Goal: Task Accomplishment & Management: Complete application form

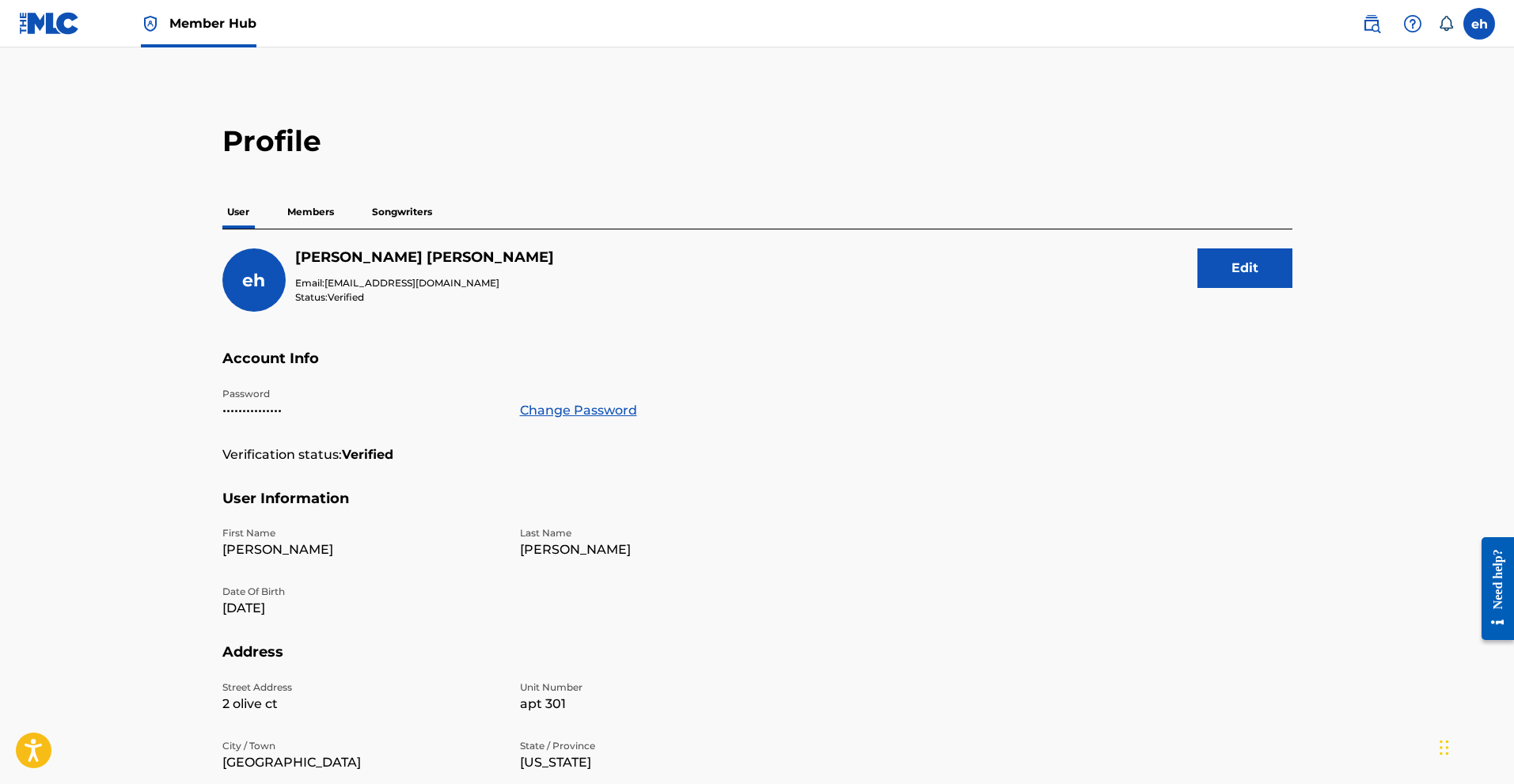
click at [327, 220] on p "Members" at bounding box center [310, 212] width 56 height 33
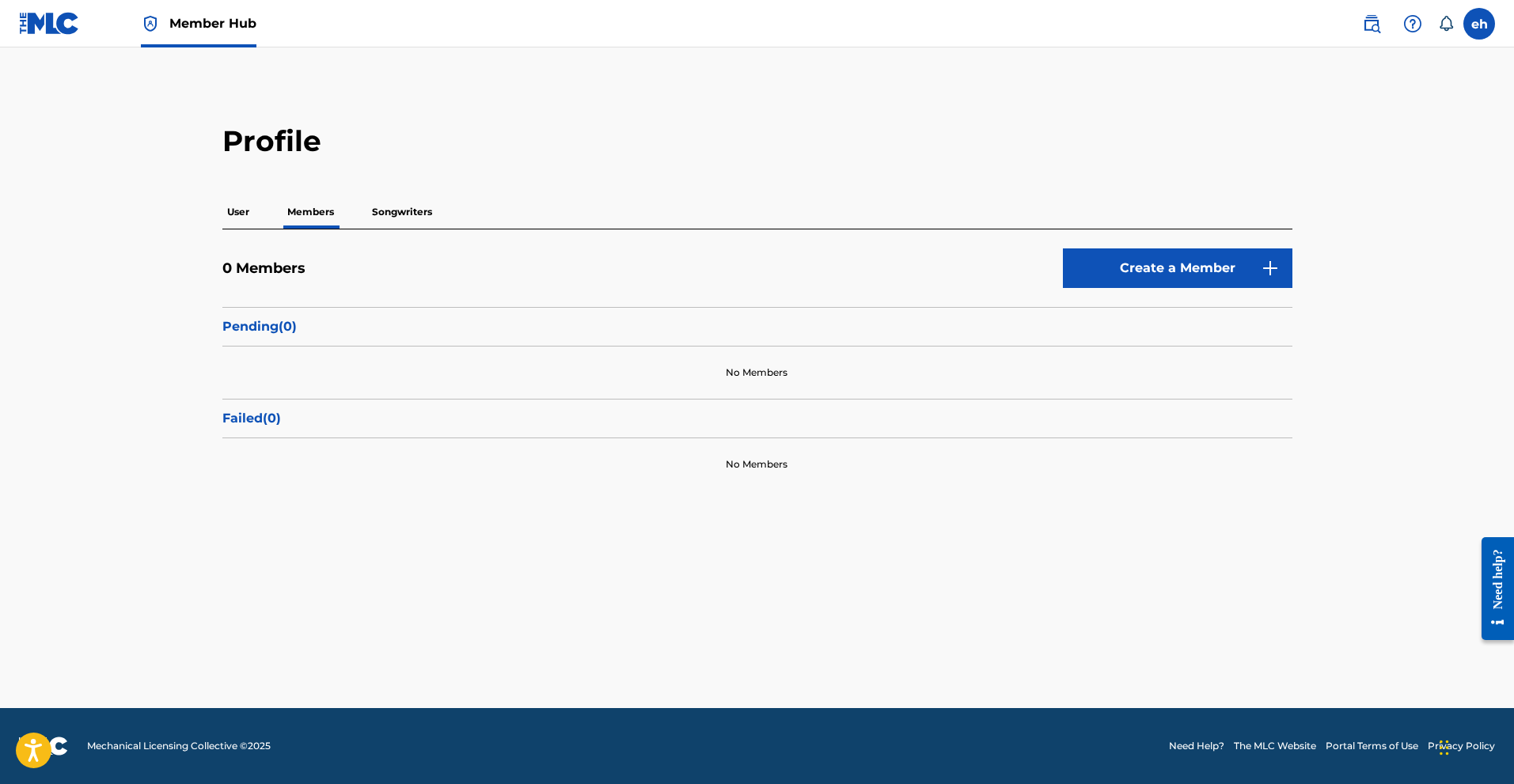
click at [388, 216] on p "Songwriters" at bounding box center [402, 212] width 70 height 33
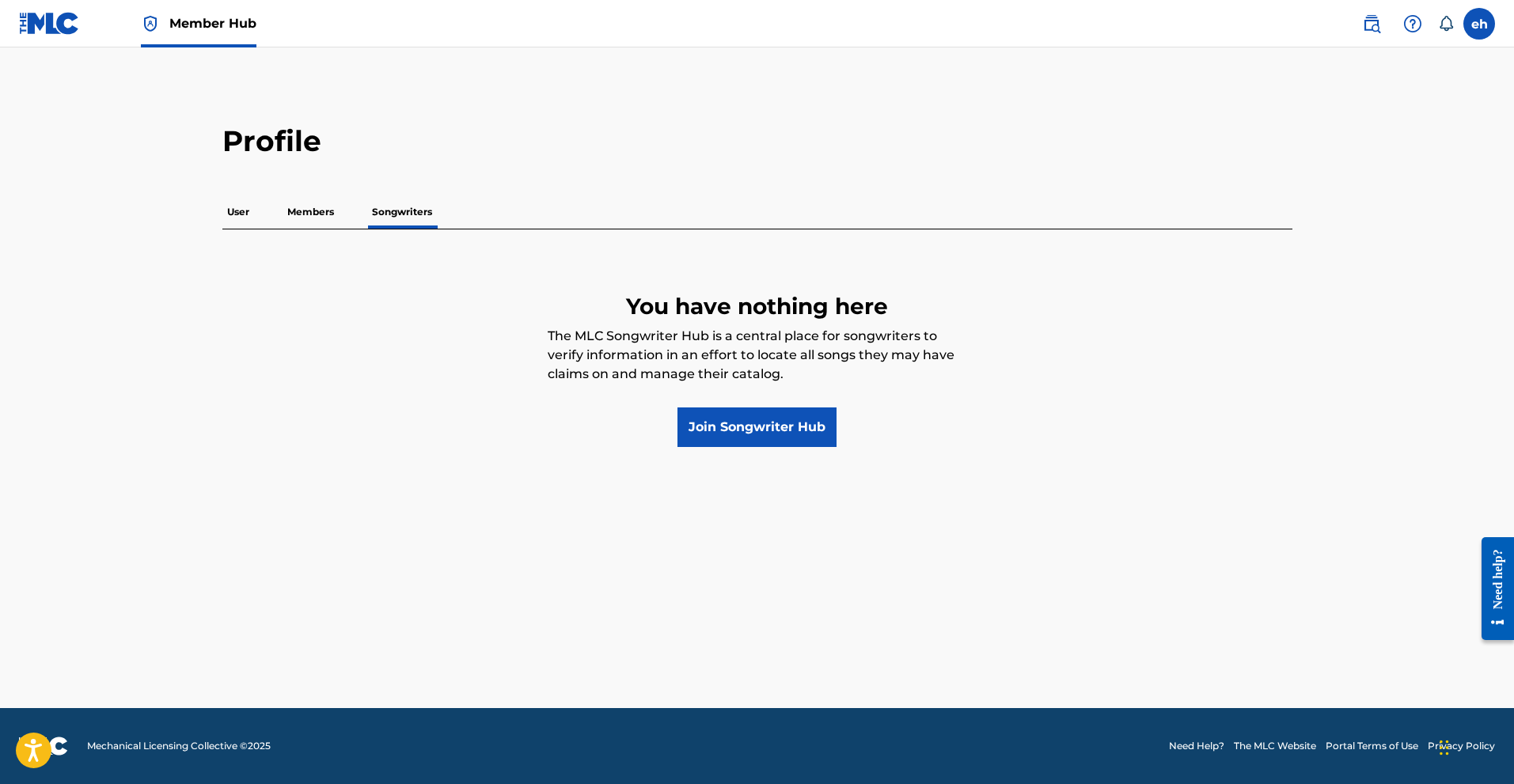
click at [333, 215] on p "Members" at bounding box center [310, 212] width 56 height 33
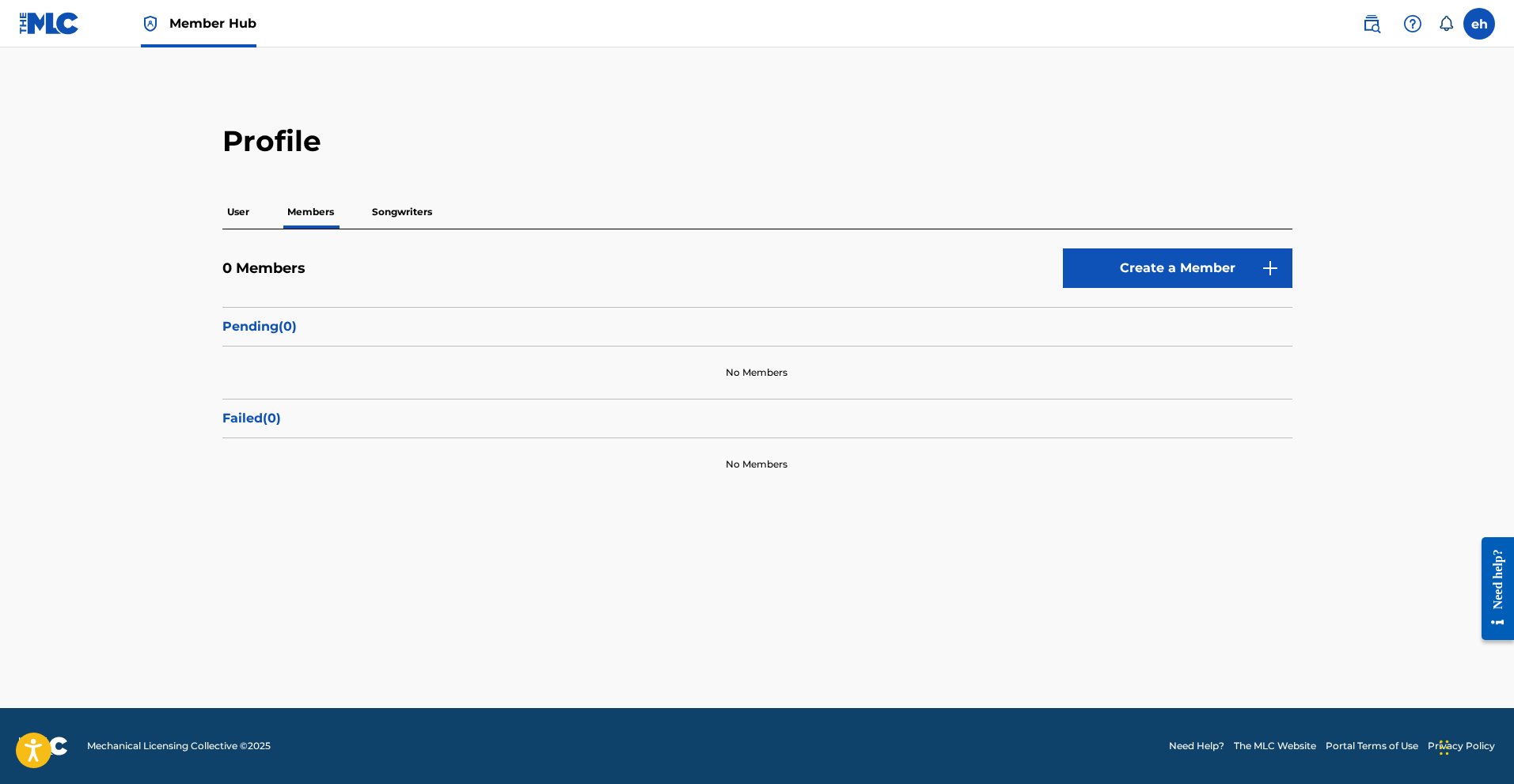
click at [64, 43] on link at bounding box center [49, 24] width 61 height 47
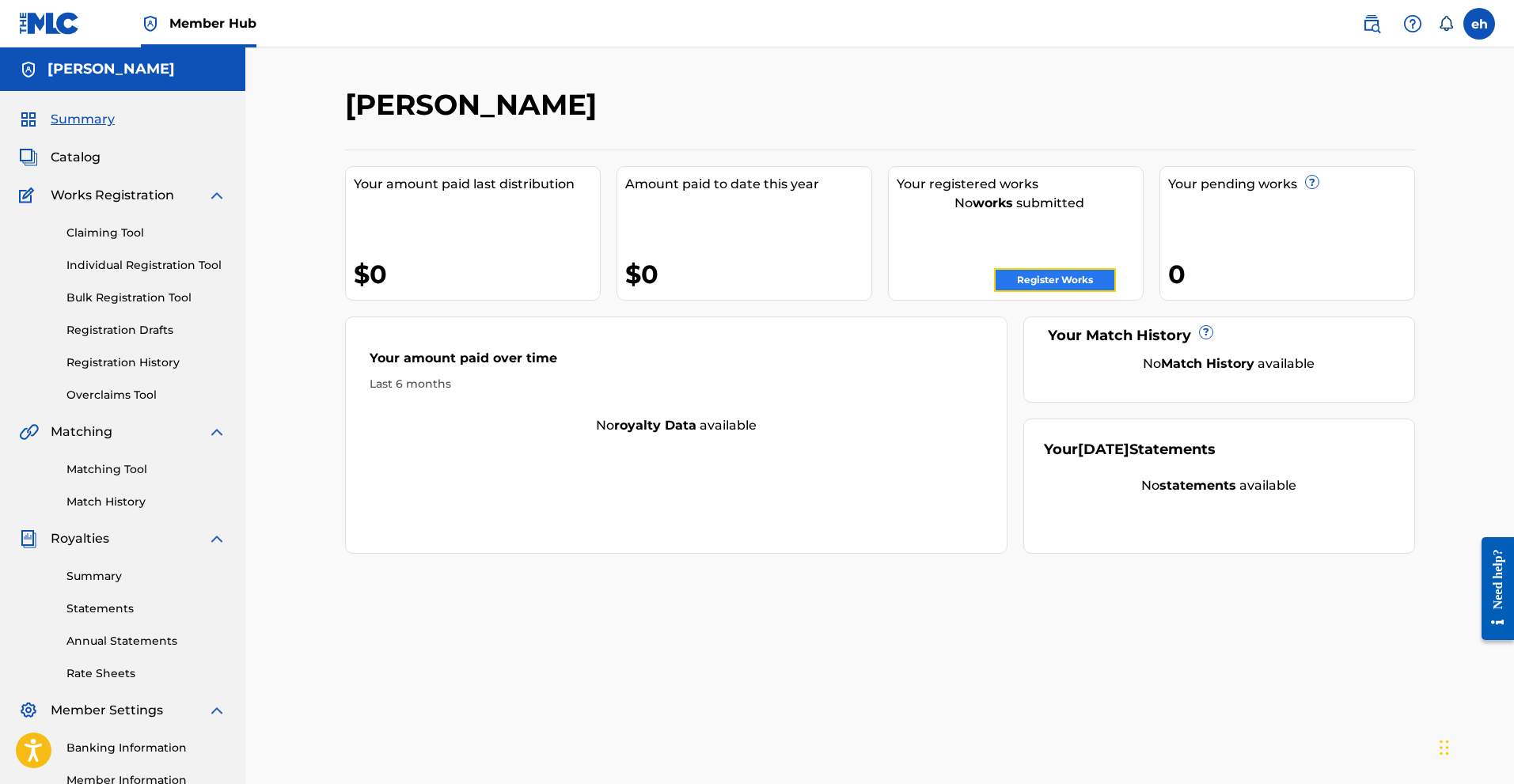
click at [1026, 273] on link "Register Works" at bounding box center [1055, 280] width 122 height 24
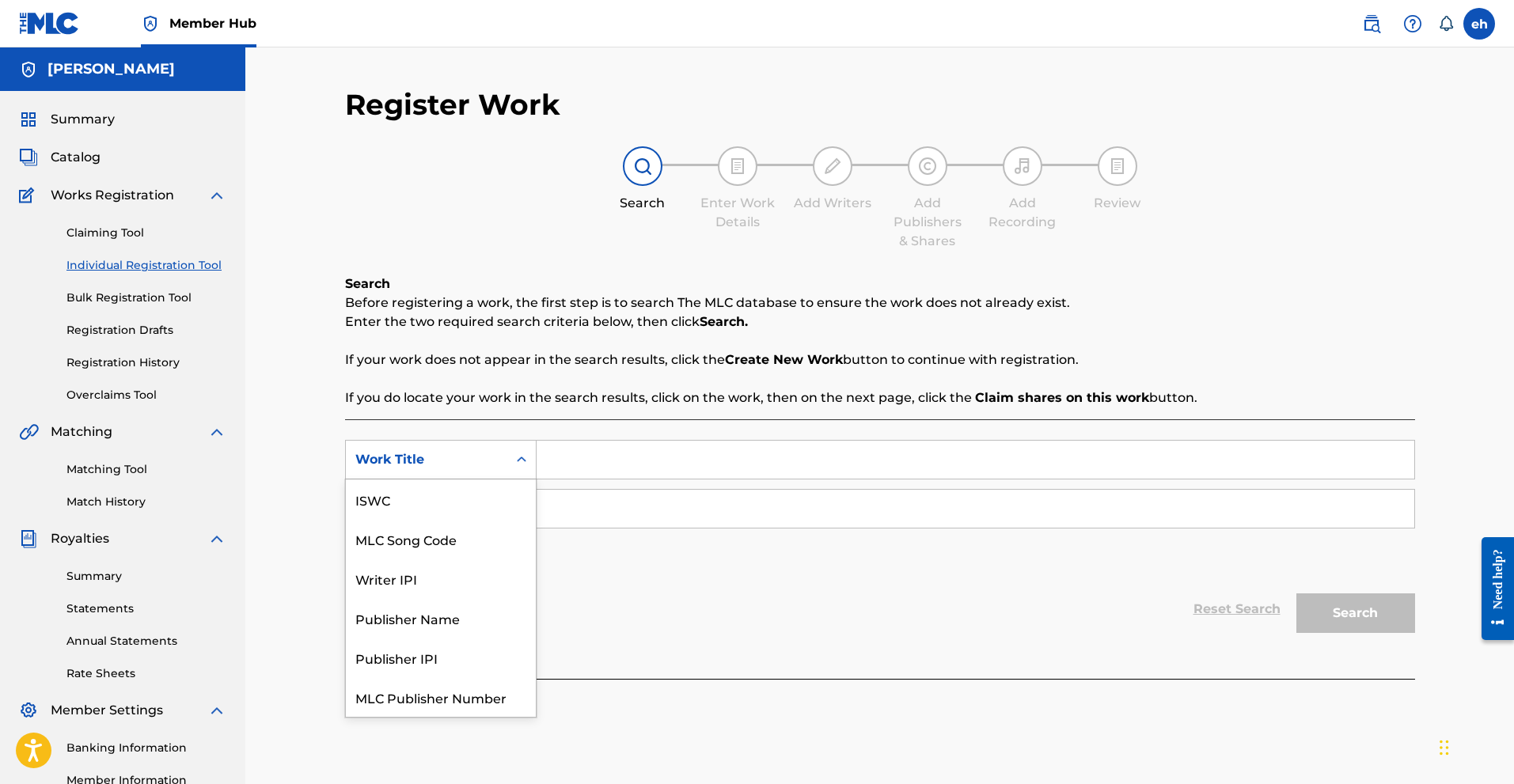
click at [439, 462] on div "Work Title" at bounding box center [426, 459] width 142 height 19
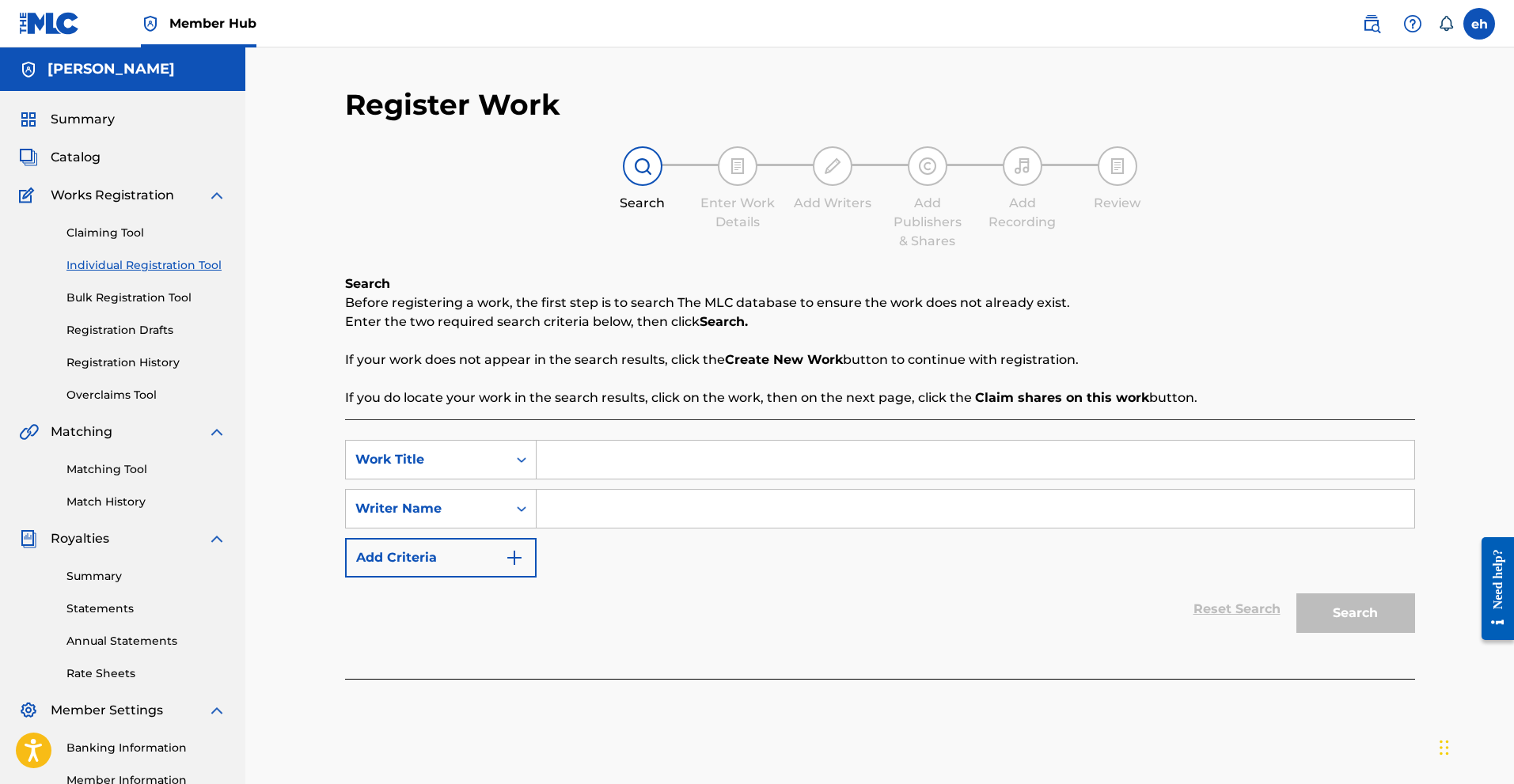
click at [459, 459] on div "Work Title" at bounding box center [426, 459] width 142 height 19
click at [582, 454] on input "Search Form" at bounding box center [975, 460] width 878 height 38
click at [582, 453] on input "Search Form" at bounding box center [975, 460] width 878 height 38
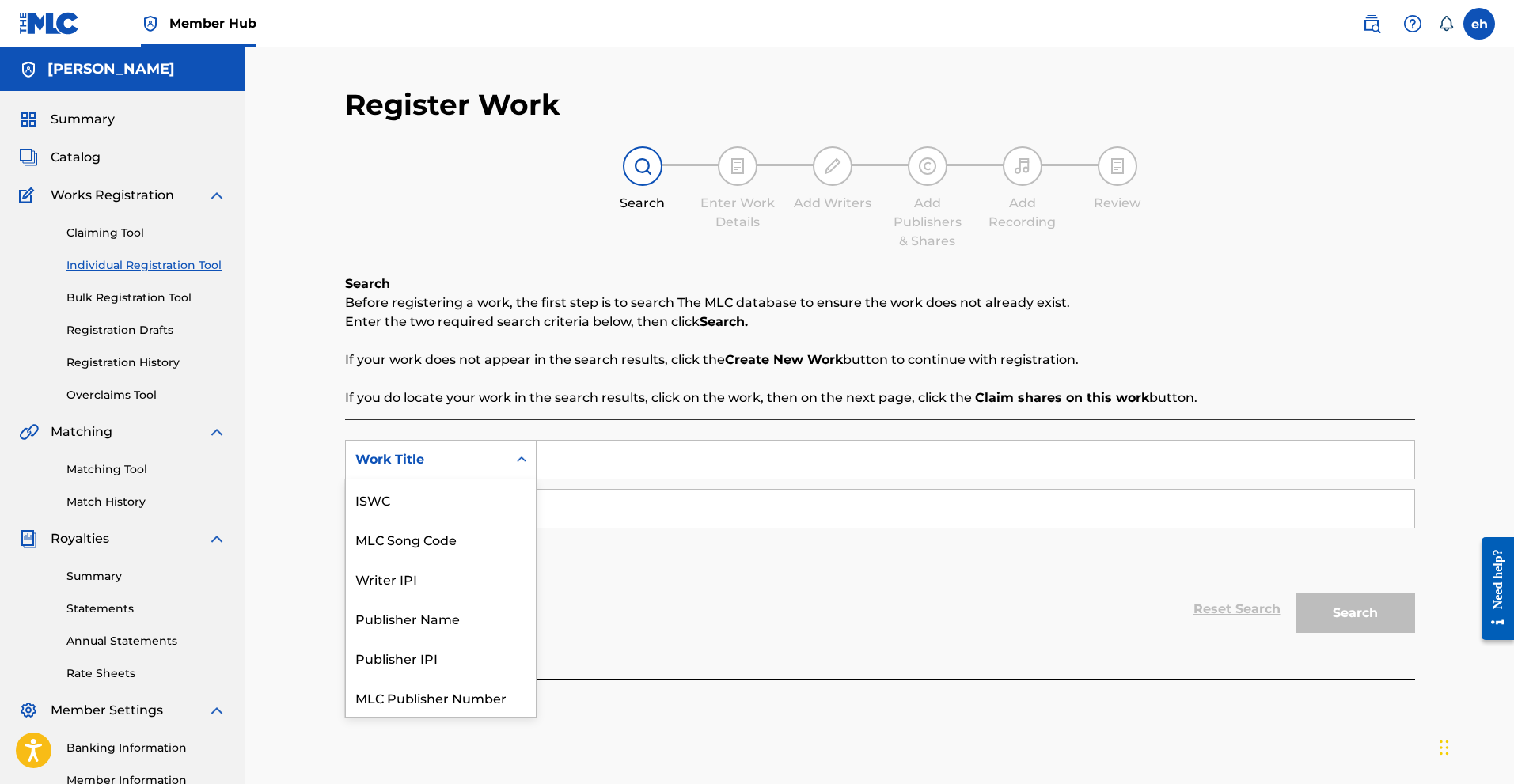
click at [454, 454] on div "Work Title" at bounding box center [426, 459] width 142 height 19
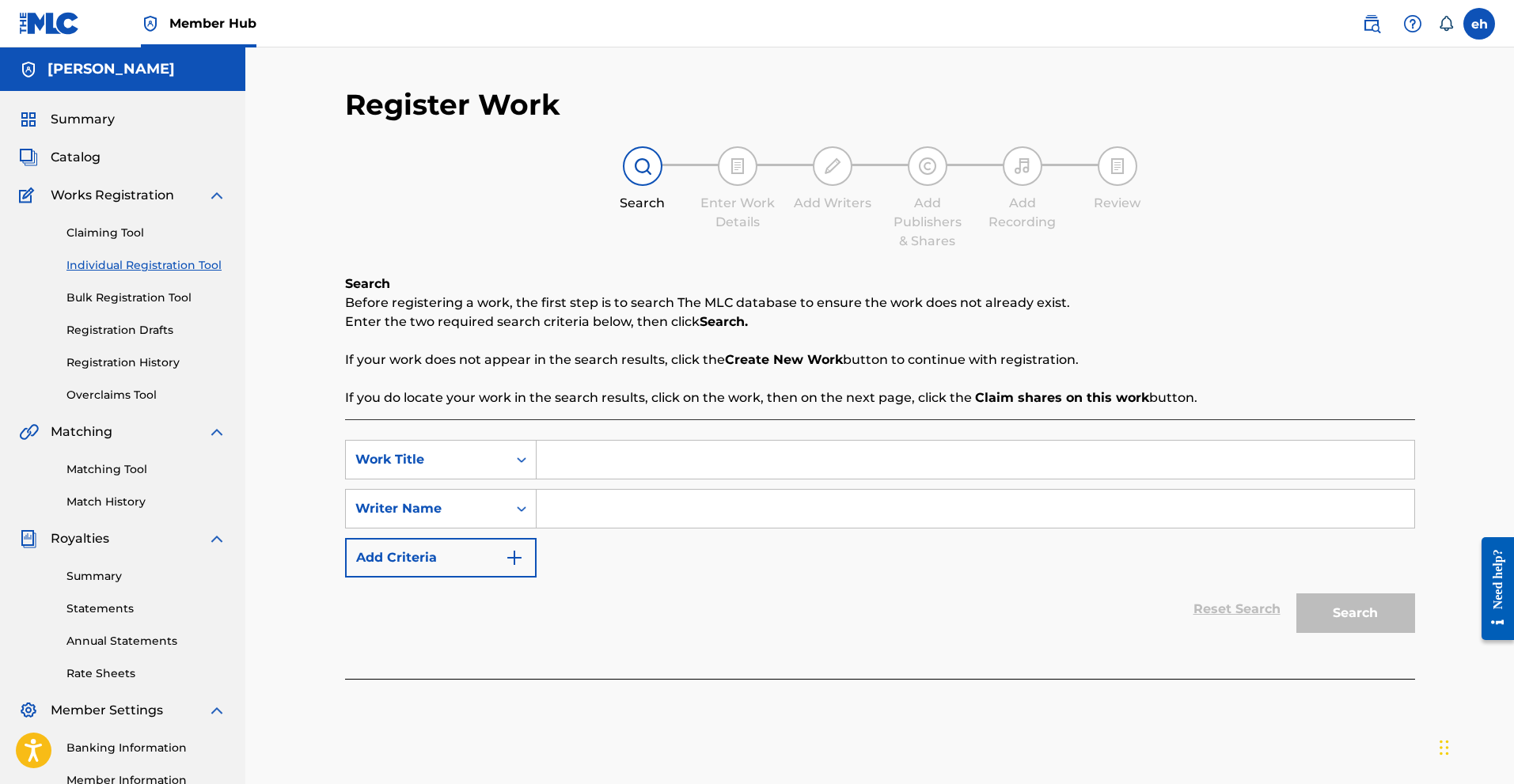
click at [580, 466] on input "Search Form" at bounding box center [975, 460] width 878 height 38
click at [620, 466] on input "Search Form" at bounding box center [975, 460] width 878 height 38
type input "honey [PERSON_NAME]"
click at [619, 499] on input "Search Form" at bounding box center [975, 509] width 878 height 38
type input "dragonite"
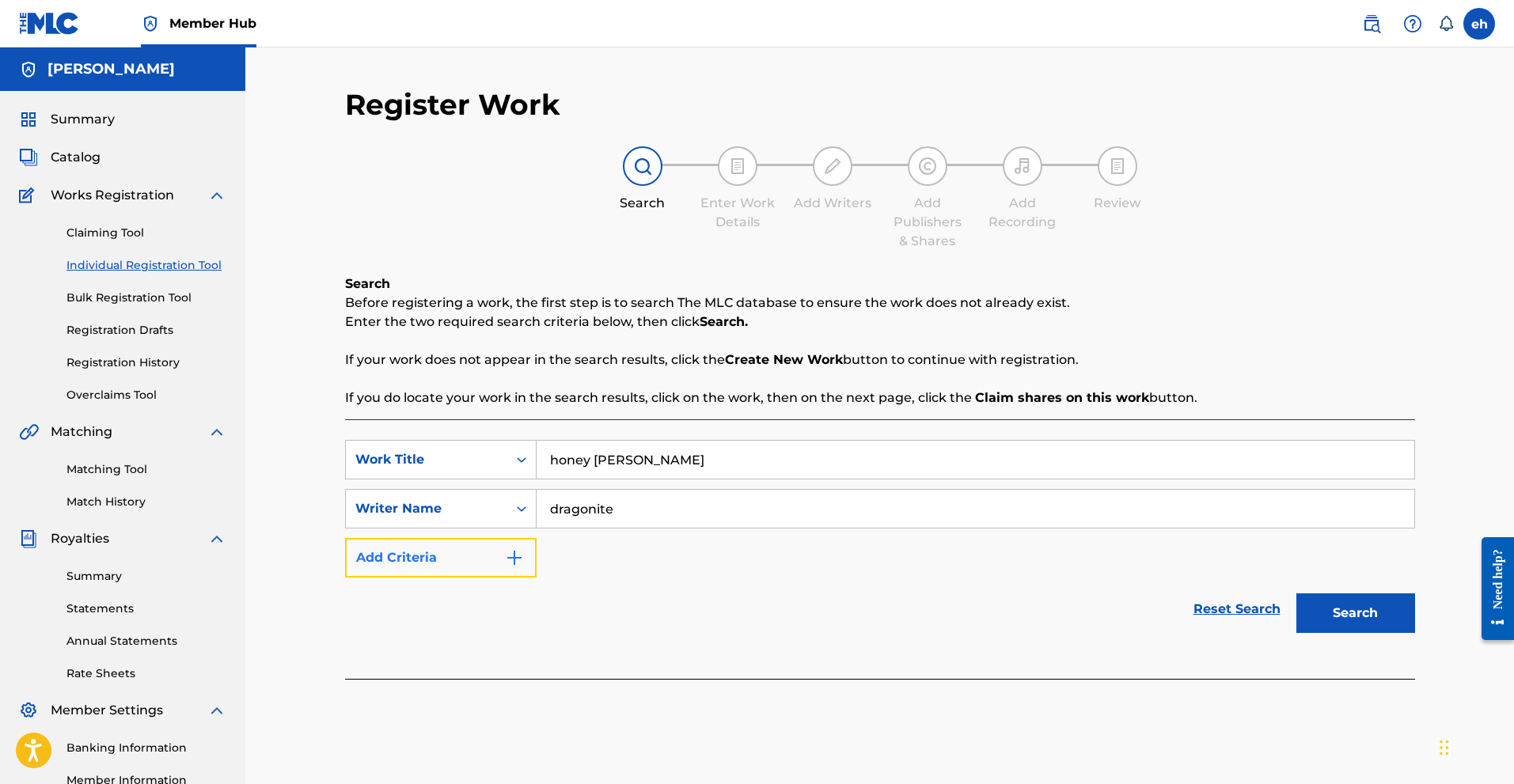
click at [469, 567] on button "Add Criteria" at bounding box center [440, 558] width 191 height 39
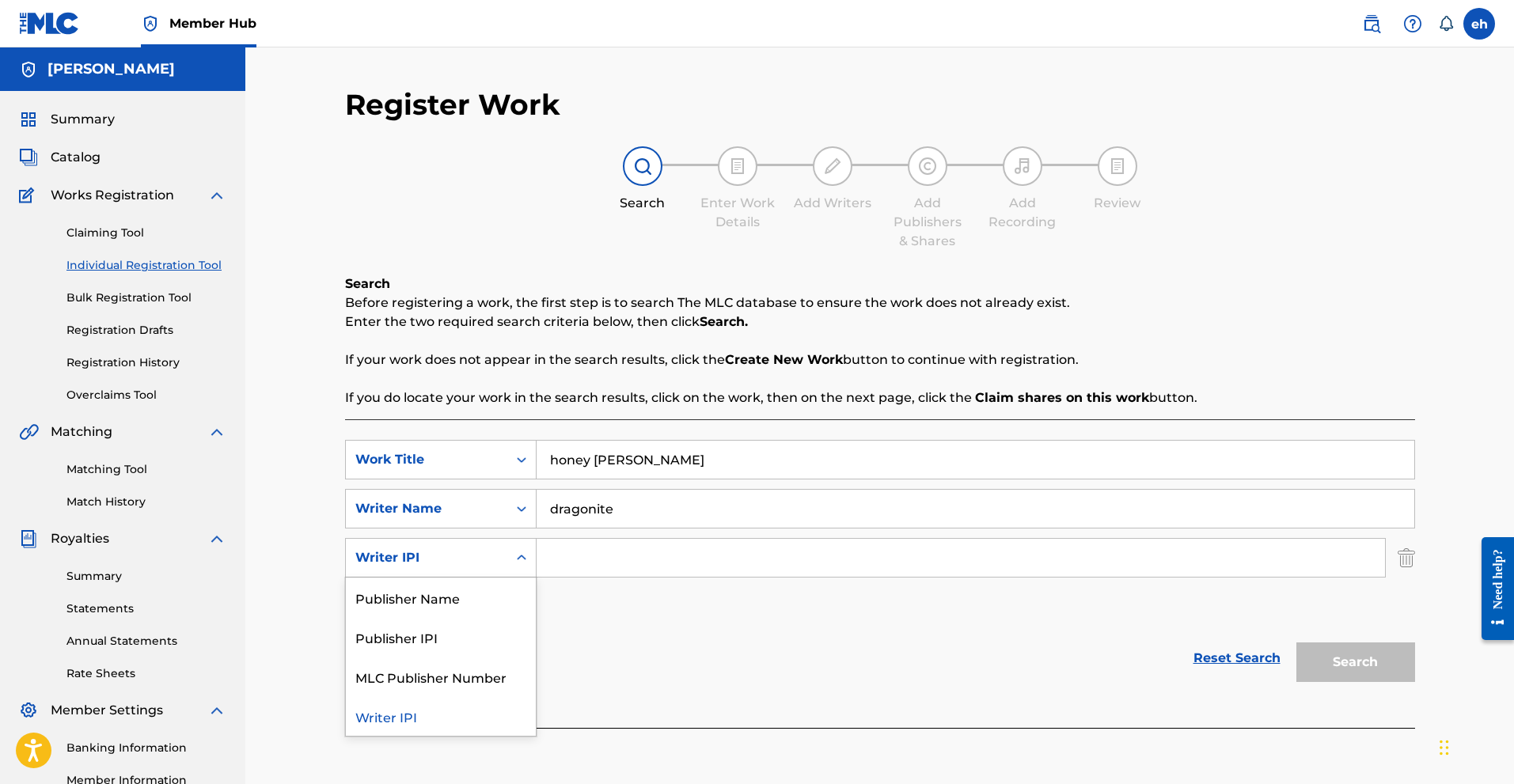
click at [521, 564] on icon "Search Form" at bounding box center [522, 558] width 16 height 16
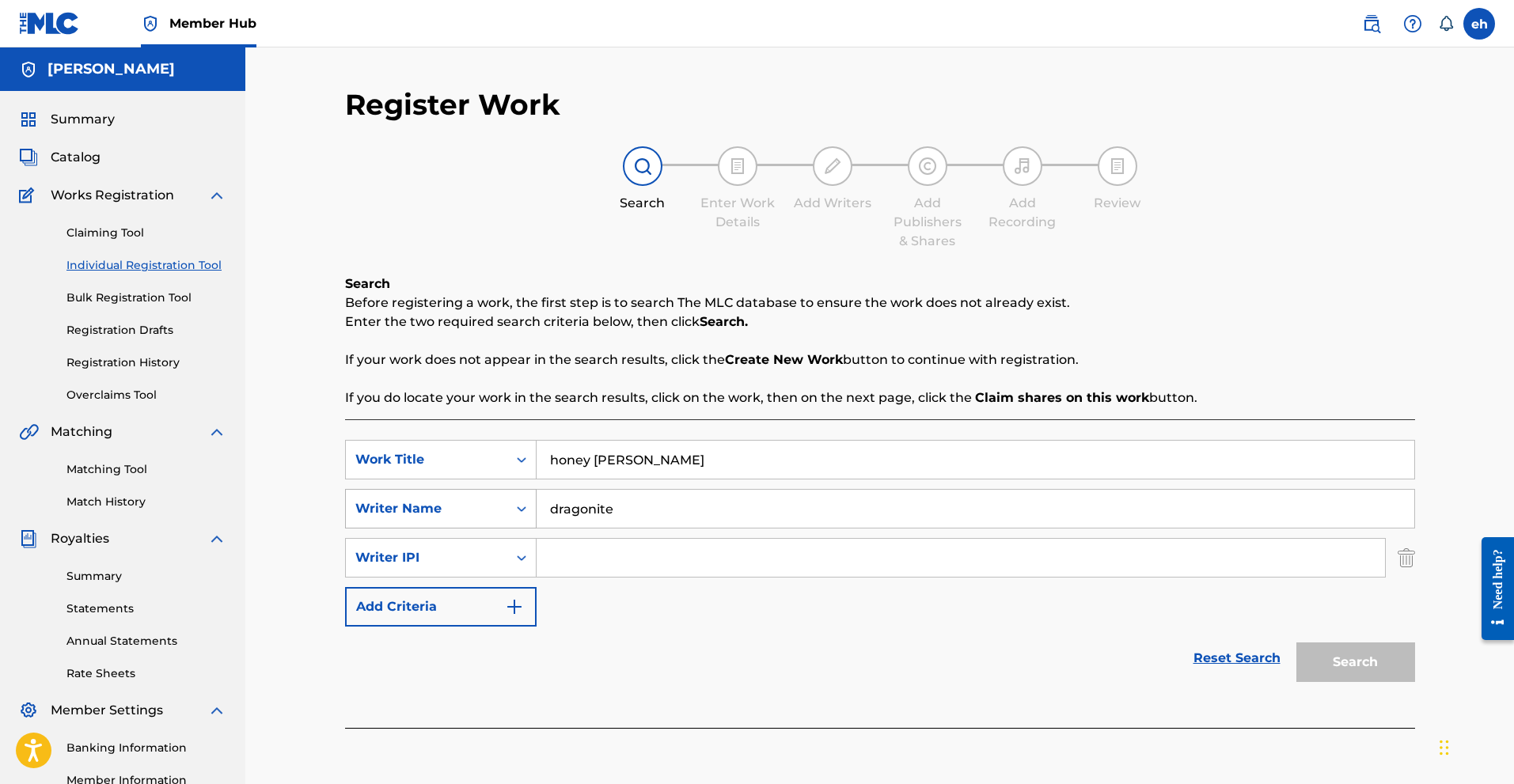
drag, startPoint x: 651, startPoint y: 514, endPoint x: 518, endPoint y: 505, distance: 133.3
click at [518, 505] on div "SearchWithCriteria3e1ce4b5-91ea-44cf-a410-e5b29f8f5d33 Writer Name dragonite" at bounding box center [880, 509] width 1070 height 39
type input "[PERSON_NAME]"
click at [1419, 568] on div "Register Work Search Enter Work Details Add Writers Add Publishers & Shares Add…" at bounding box center [881, 496] width 1108 height 818
click at [1402, 566] on img "Search Form" at bounding box center [1407, 558] width 18 height 39
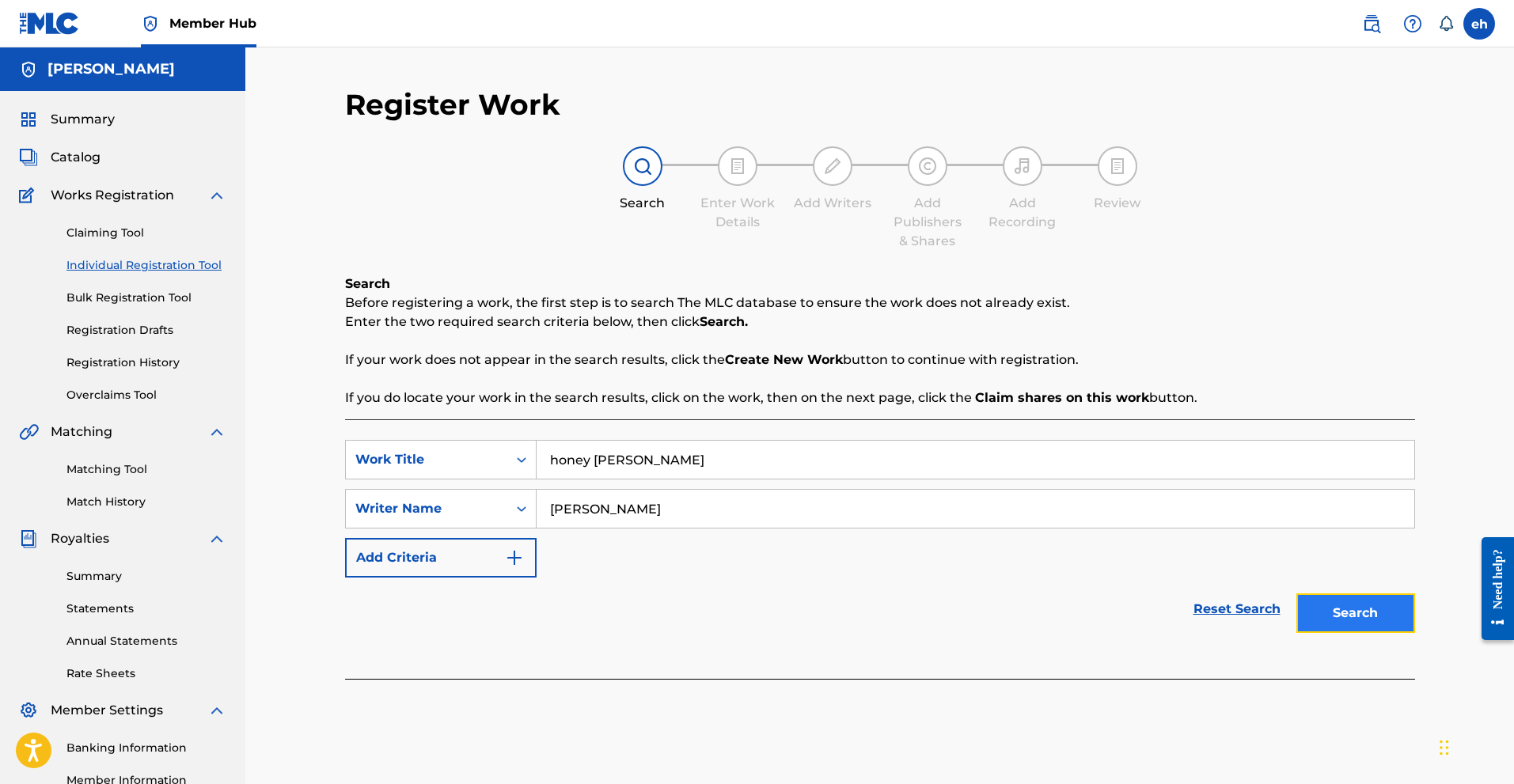
click at [1384, 601] on button "Search" at bounding box center [1355, 612] width 119 height 39
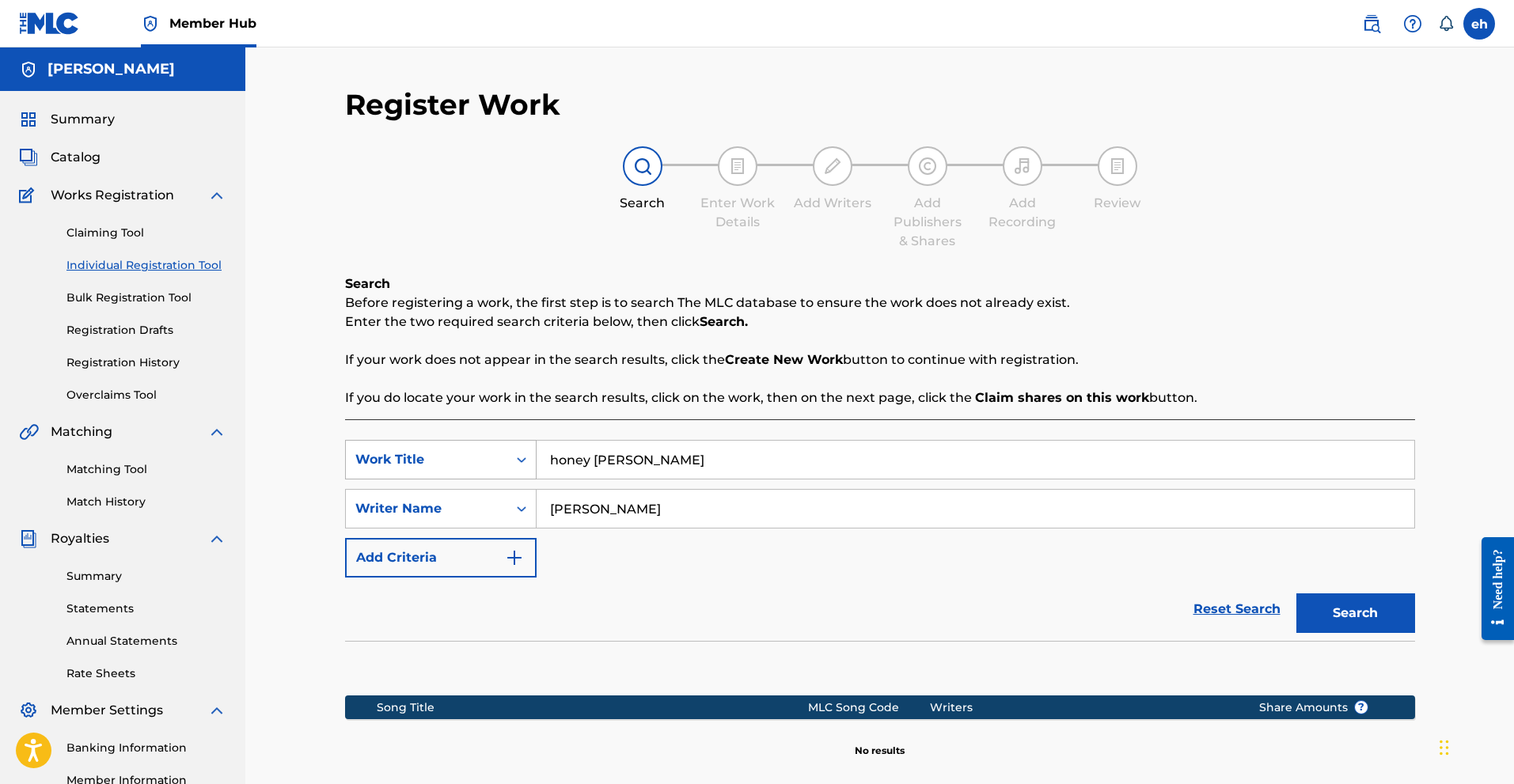
drag, startPoint x: 828, startPoint y: 462, endPoint x: 499, endPoint y: 458, distance: 329.0
click at [499, 458] on div "SearchWithCriteria55f7ad55-b2c5-4bc3-b630-c0e2512934ce Work Title honey [PERSON…" at bounding box center [880, 460] width 1070 height 39
click at [713, 460] on input "Search Form" at bounding box center [975, 460] width 878 height 38
type input "backwoods and [US_STATE]"
click at [1357, 619] on button "Search" at bounding box center [1355, 612] width 119 height 39
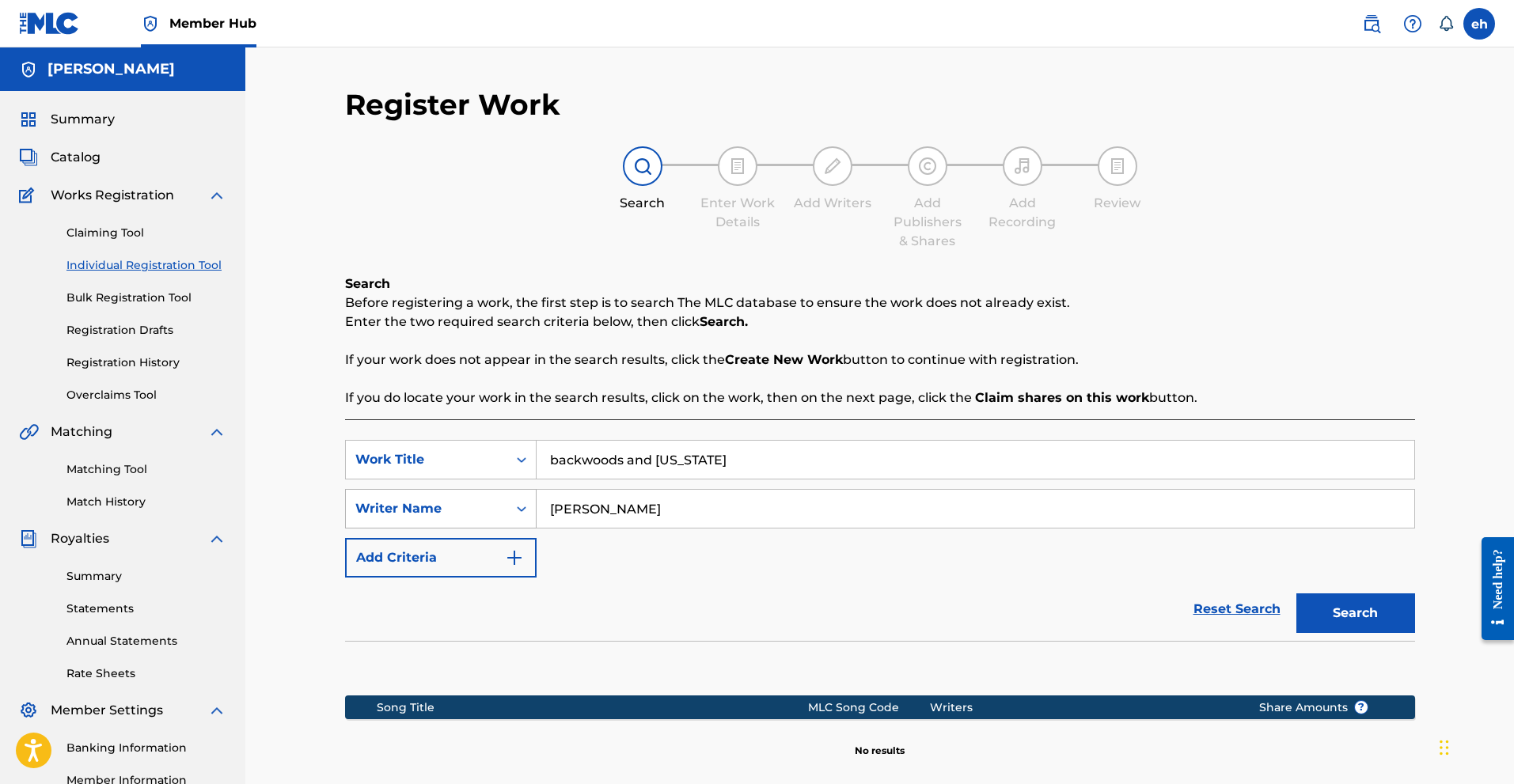
drag, startPoint x: 759, startPoint y: 510, endPoint x: 522, endPoint y: 491, distance: 237.8
click at [522, 491] on div "SearchWithCriteria3e1ce4b5-91ea-44cf-a410-e5b29f8f5d33 Writer Name [PERSON_NAME]" at bounding box center [880, 509] width 1070 height 39
type input "Dragonite"
click at [1296, 593] on button "Search" at bounding box center [1355, 612] width 119 height 39
click at [503, 518] on div "Writer Name" at bounding box center [427, 509] width 162 height 30
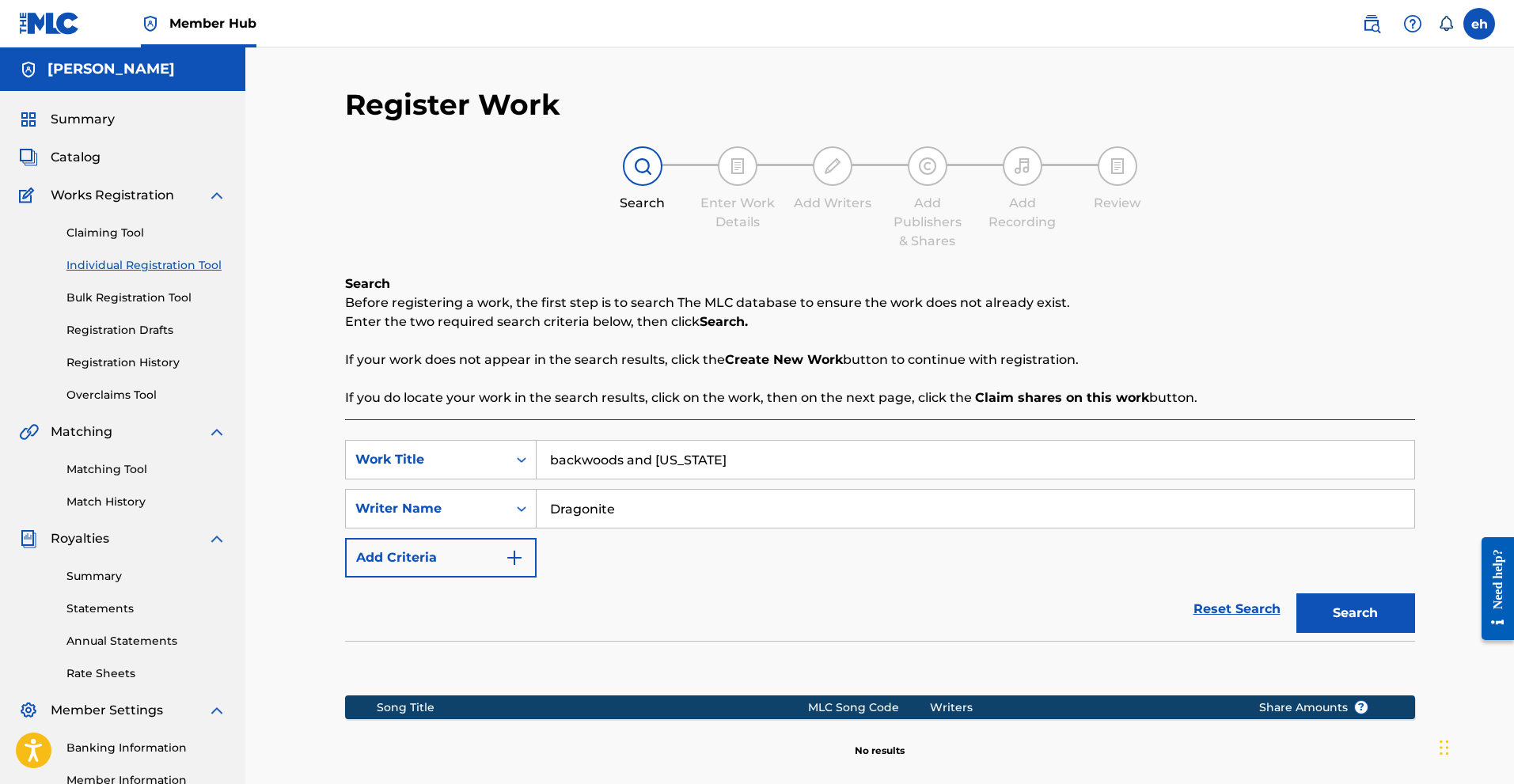
click at [460, 510] on div "Writer Name" at bounding box center [426, 508] width 142 height 19
drag, startPoint x: 662, startPoint y: 514, endPoint x: 490, endPoint y: 498, distance: 172.7
click at [490, 498] on div "SearchWithCriteria3e1ce4b5-91ea-44cf-a410-e5b29f8f5d33 Writer Name Dragonite" at bounding box center [880, 509] width 1070 height 39
drag, startPoint x: 762, startPoint y: 466, endPoint x: 467, endPoint y: 460, distance: 295.1
click at [467, 460] on div "SearchWithCriteria55f7ad55-b2c5-4bc3-b630-c0e2512934ce Work Title backwoods and…" at bounding box center [880, 460] width 1070 height 39
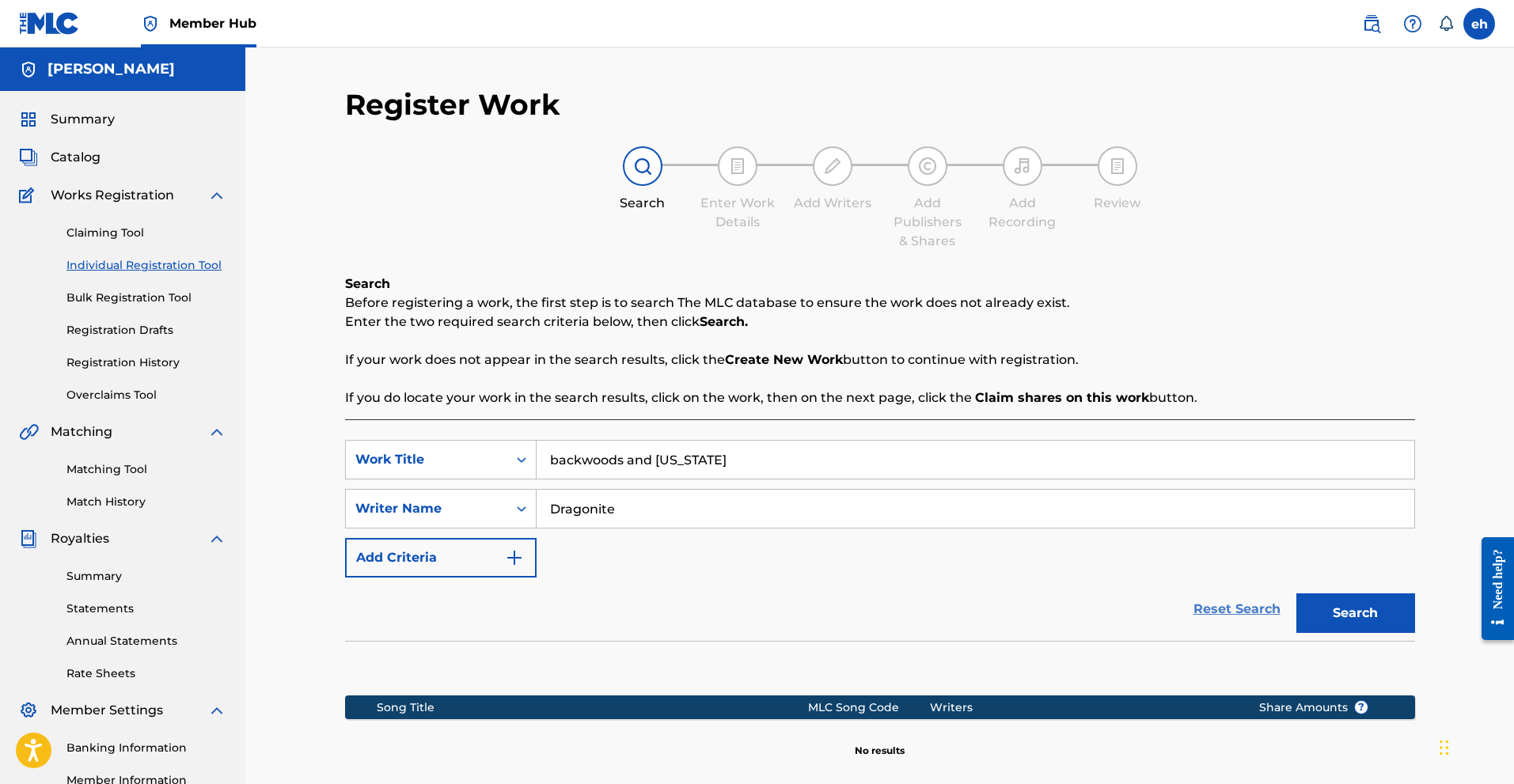
click at [1241, 605] on link "Reset Search" at bounding box center [1236, 610] width 103 height 35
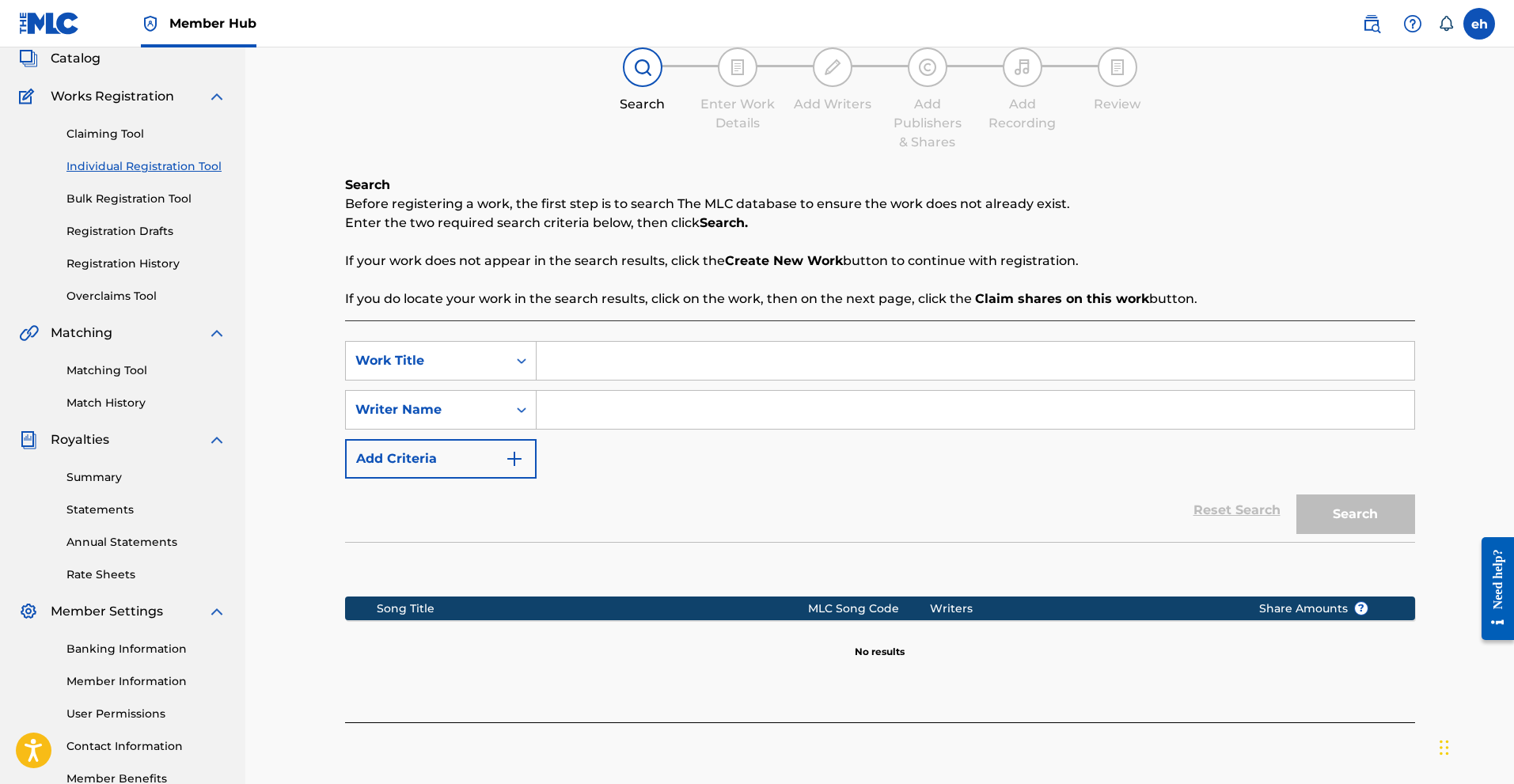
scroll to position [103, 0]
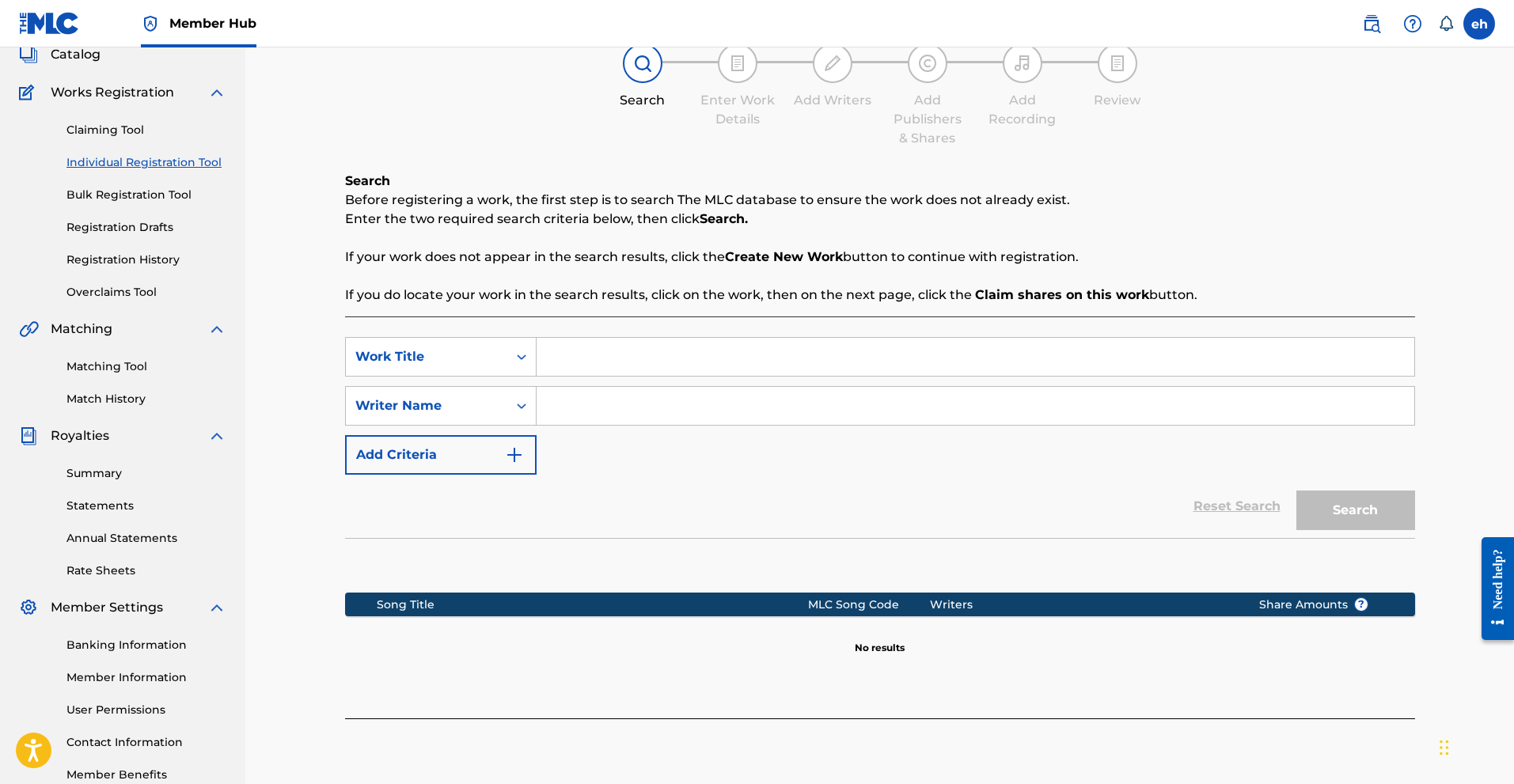
click at [598, 366] on input "Search Form" at bounding box center [975, 357] width 878 height 38
type input "hate me if you dare"
click at [614, 413] on input "Search Form" at bounding box center [975, 406] width 878 height 38
type input "[PERSON_NAME]"
click at [1296, 490] on button "Search" at bounding box center [1355, 510] width 119 height 39
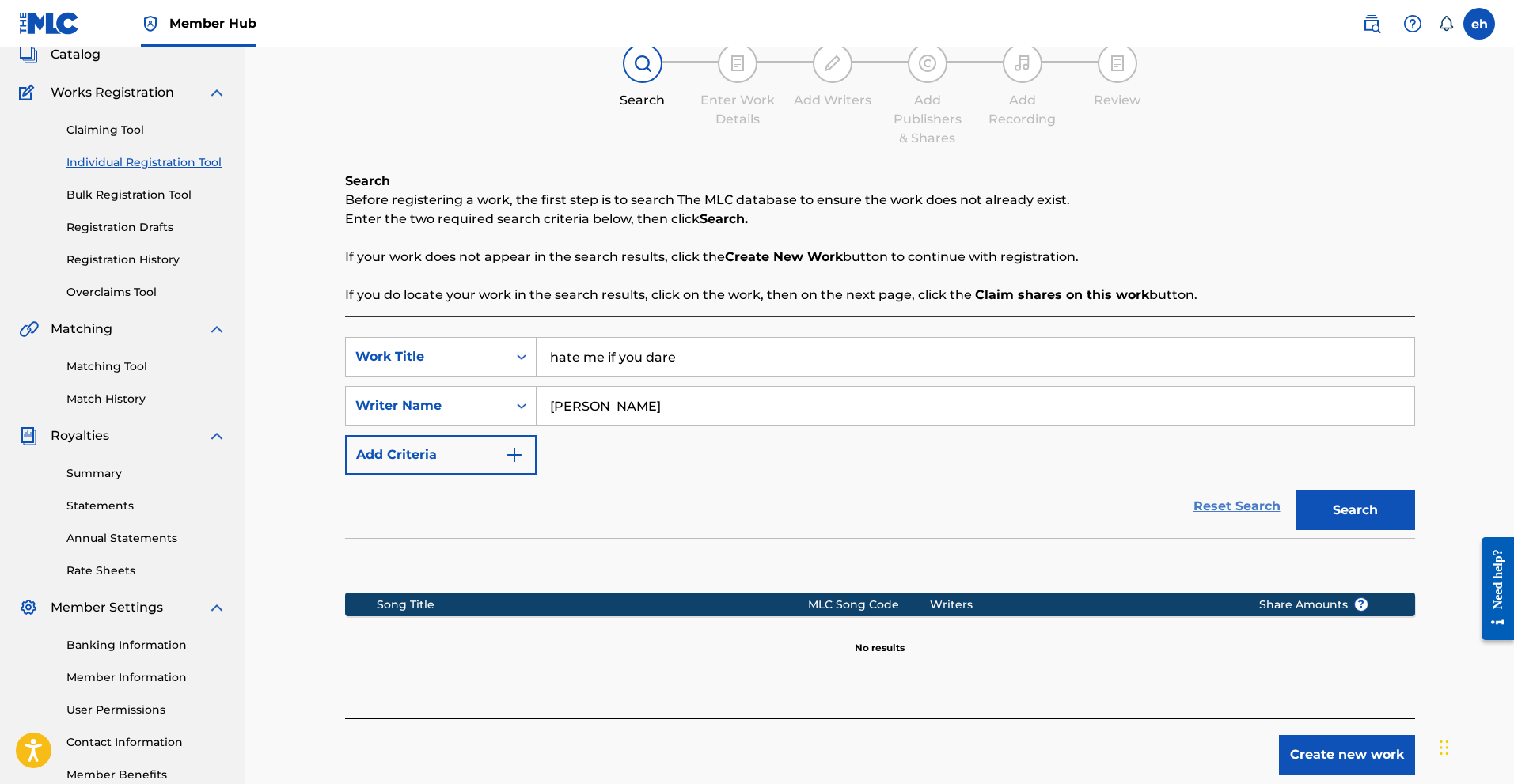
click at [1260, 503] on link "Reset Search" at bounding box center [1236, 507] width 103 height 35
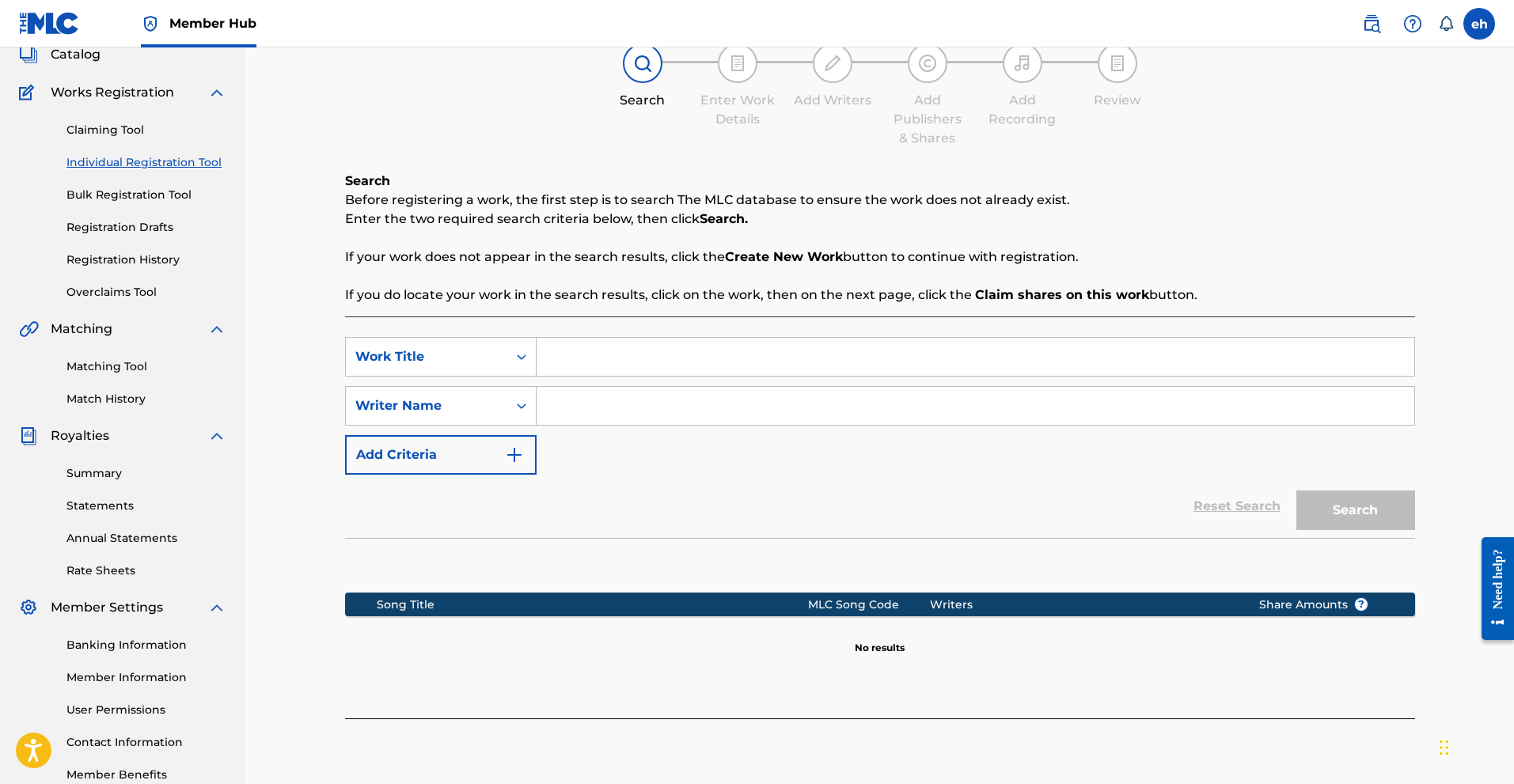
scroll to position [197, 0]
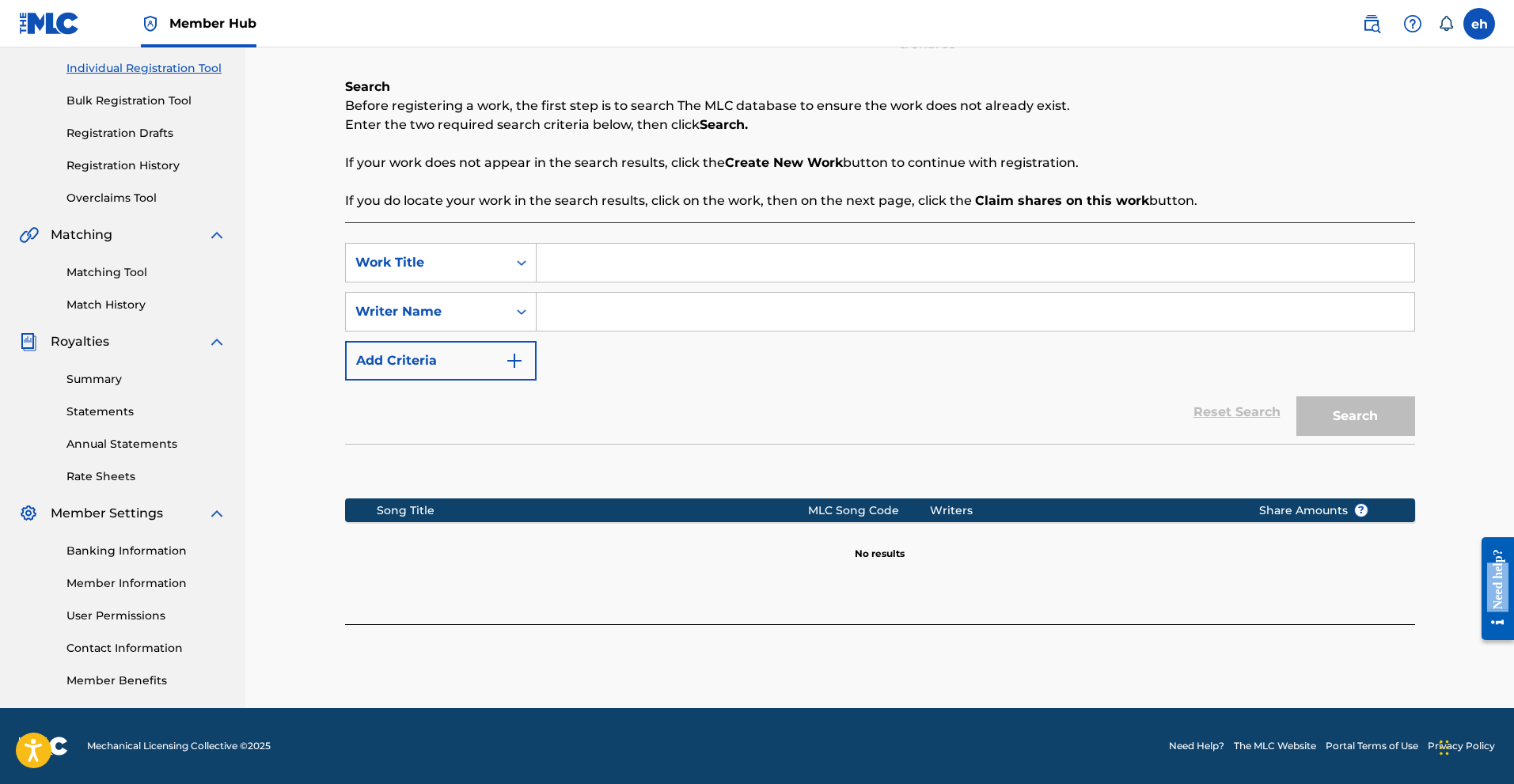
drag, startPoint x: 1494, startPoint y: 556, endPoint x: 1170, endPoint y: 322, distance: 399.7
click at [1470, 524] on html "Need help? Resource Center Help Get the help you need from our knowledge base N…" at bounding box center [1491, 588] width 44 height 127
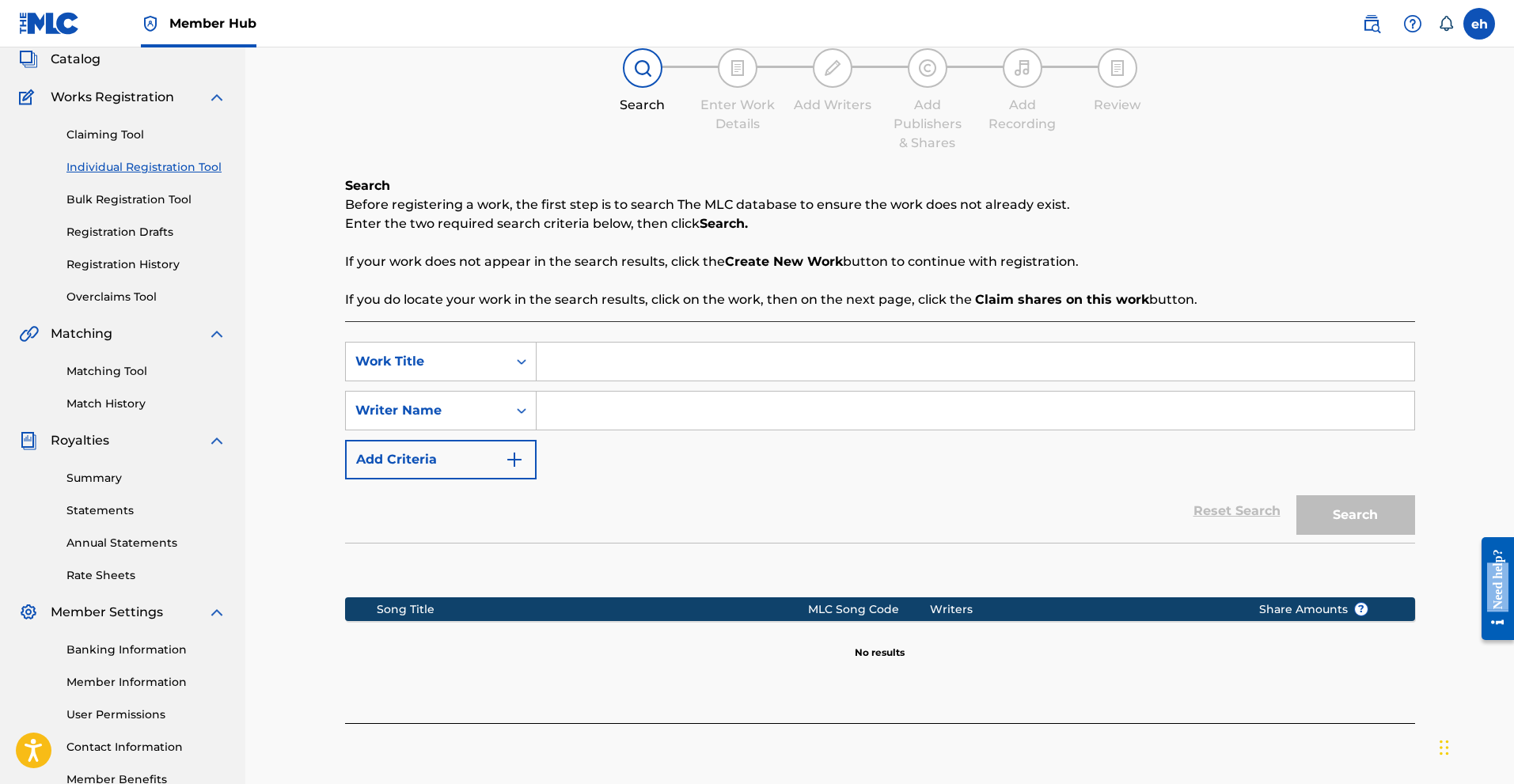
scroll to position [0, 0]
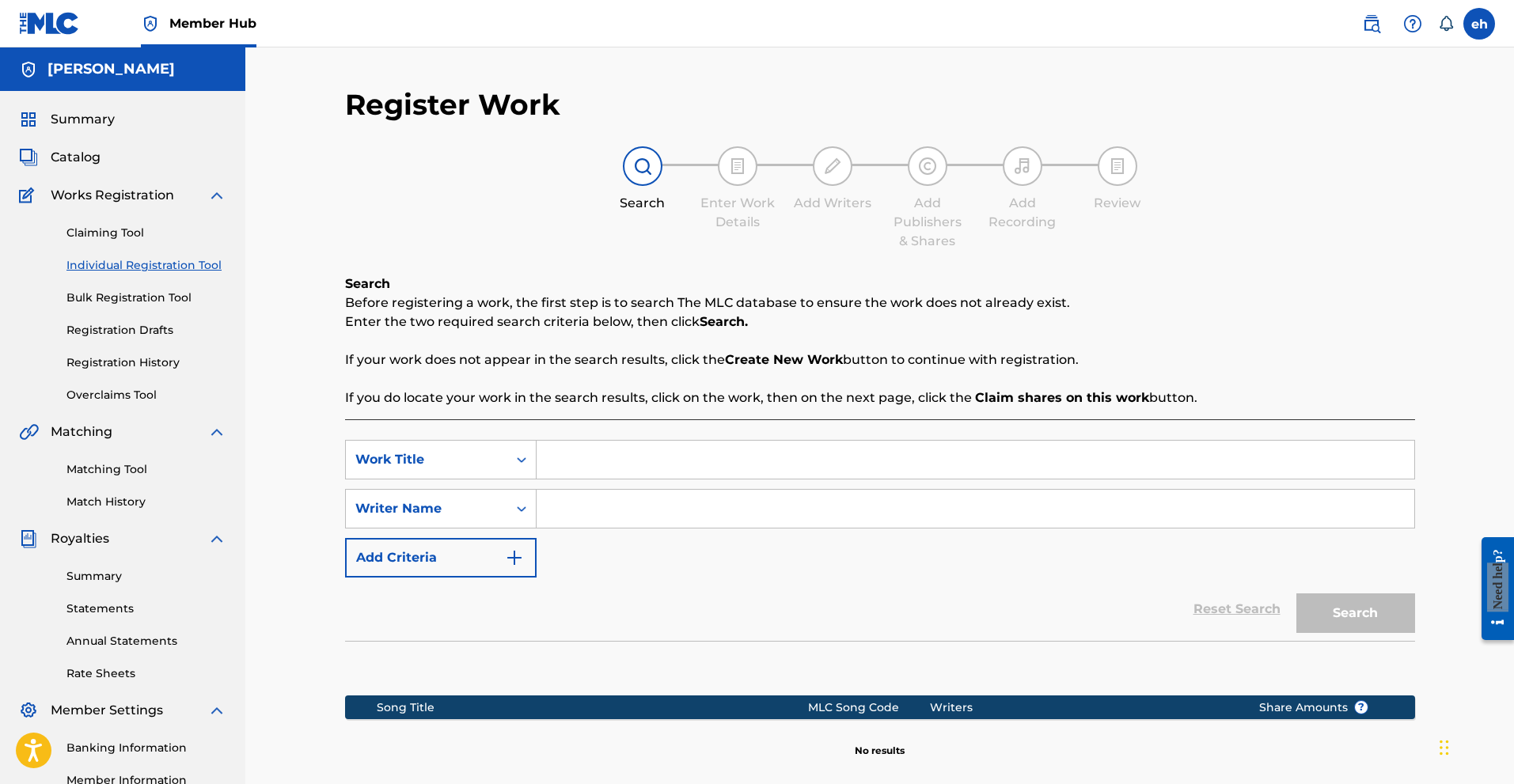
click at [567, 460] on input "Search Form" at bounding box center [975, 460] width 878 height 38
type input "From the south"
click at [625, 499] on input "Search Form" at bounding box center [975, 509] width 878 height 38
click at [1296, 593] on button "Search" at bounding box center [1355, 612] width 119 height 39
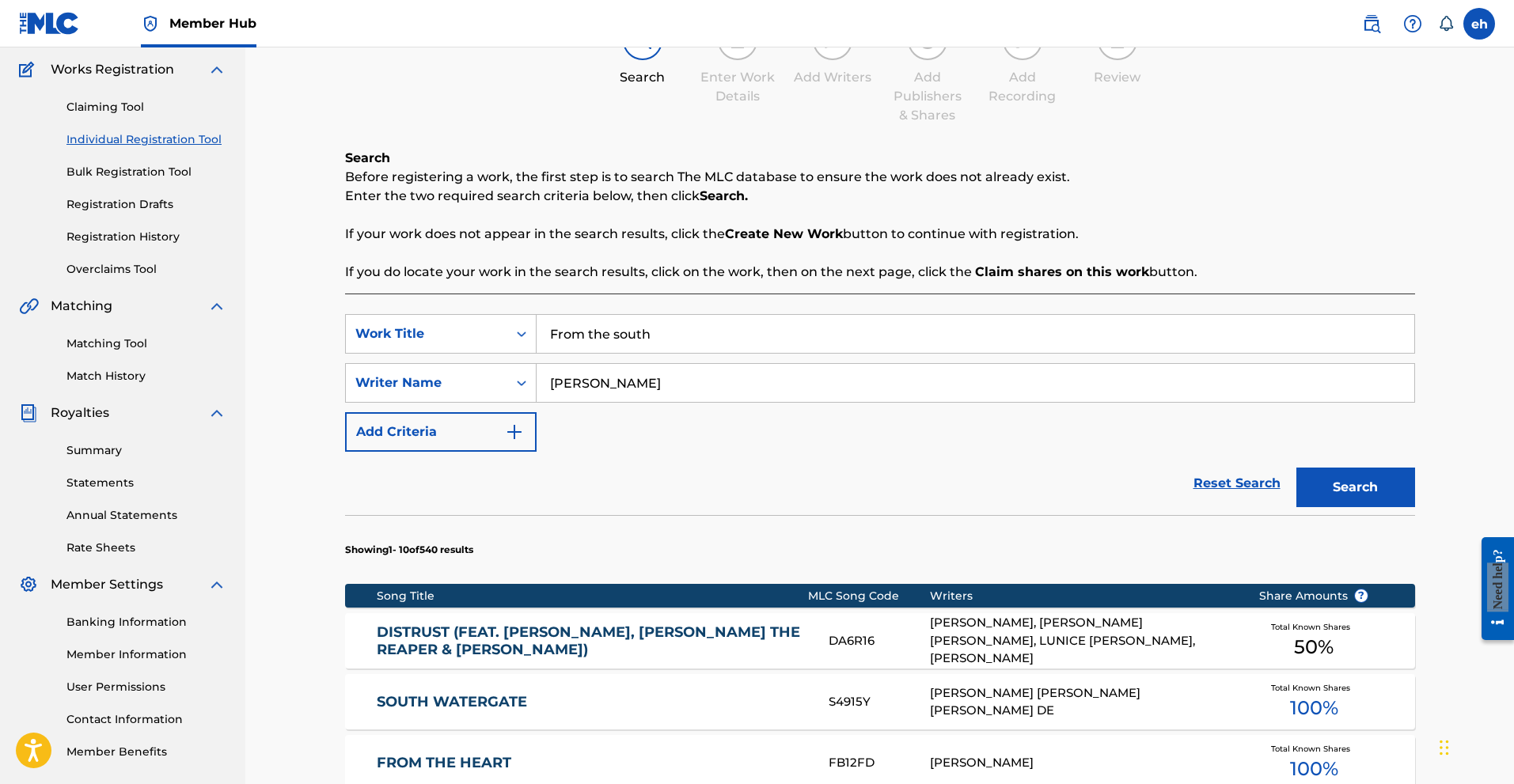
scroll to position [122, 0]
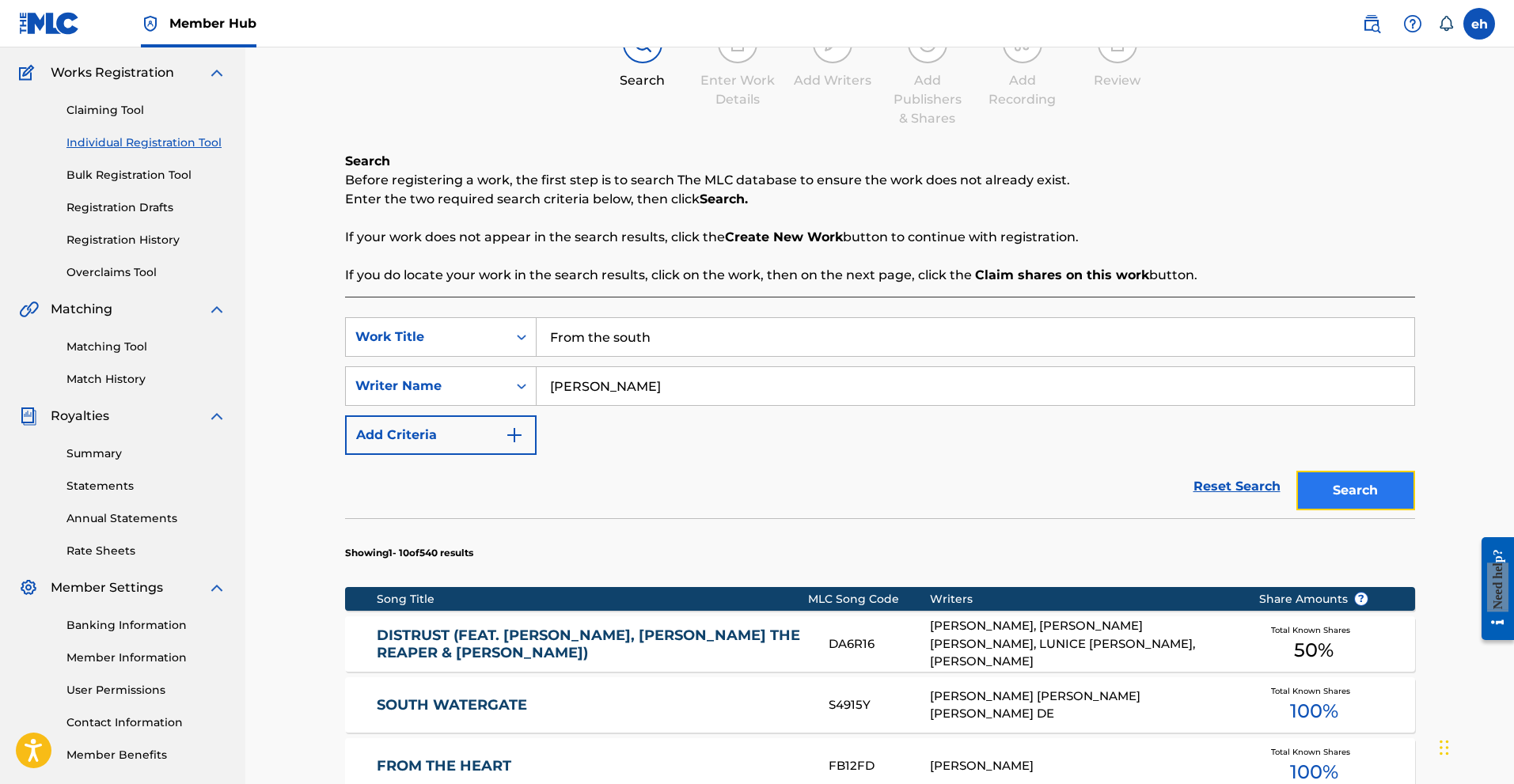
click at [1352, 496] on button "Search" at bounding box center [1355, 490] width 119 height 39
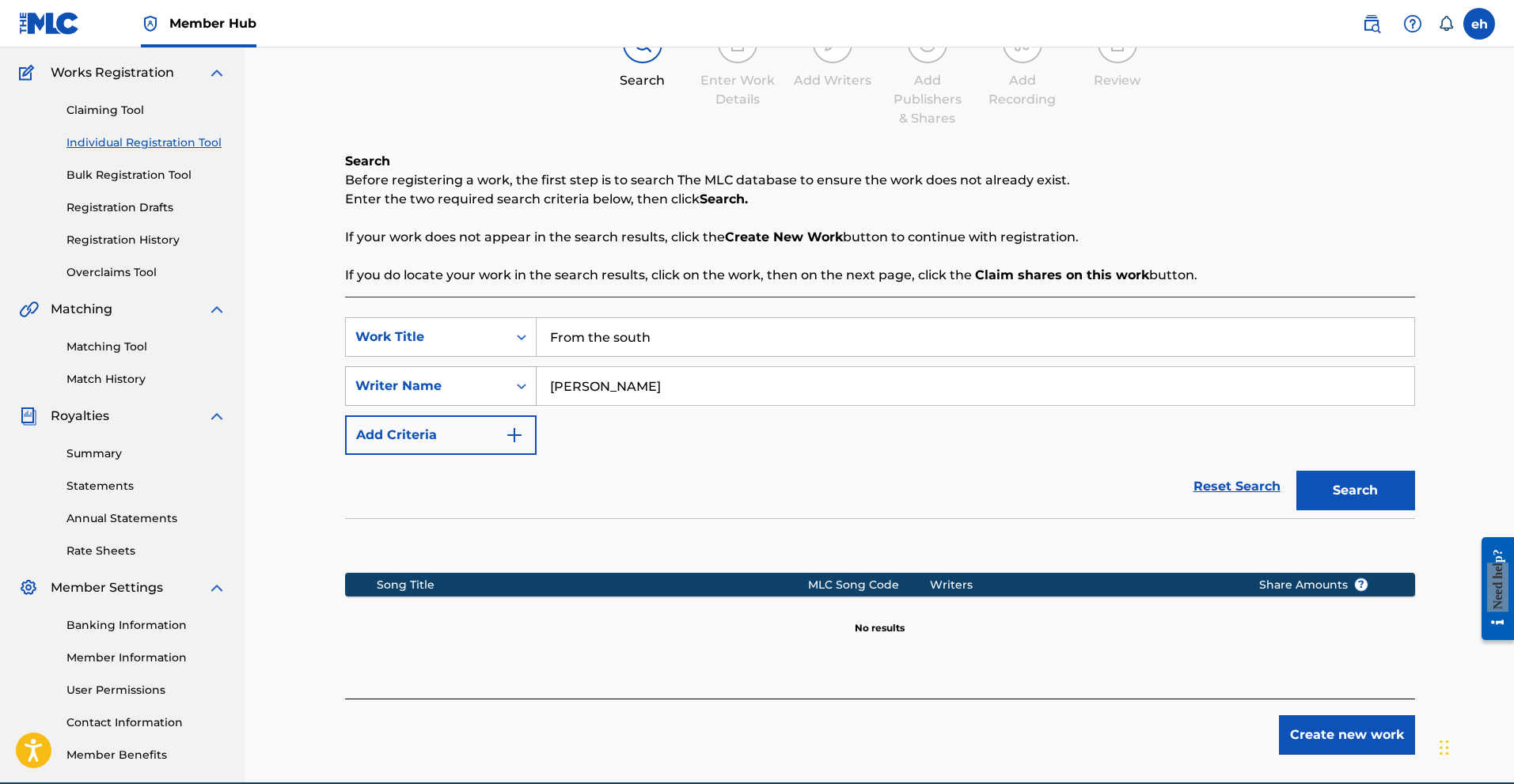
drag, startPoint x: 580, startPoint y: 390, endPoint x: 512, endPoint y: 390, distance: 68.0
click at [512, 390] on div "SearchWithCriteria3e1ce4b5-91ea-44cf-a410-e5b29f8f5d33 Writer Name [PERSON_NAME]" at bounding box center [880, 386] width 1070 height 39
type input "[PERSON_NAME]"
click at [1296, 470] on button "Search" at bounding box center [1355, 490] width 119 height 39
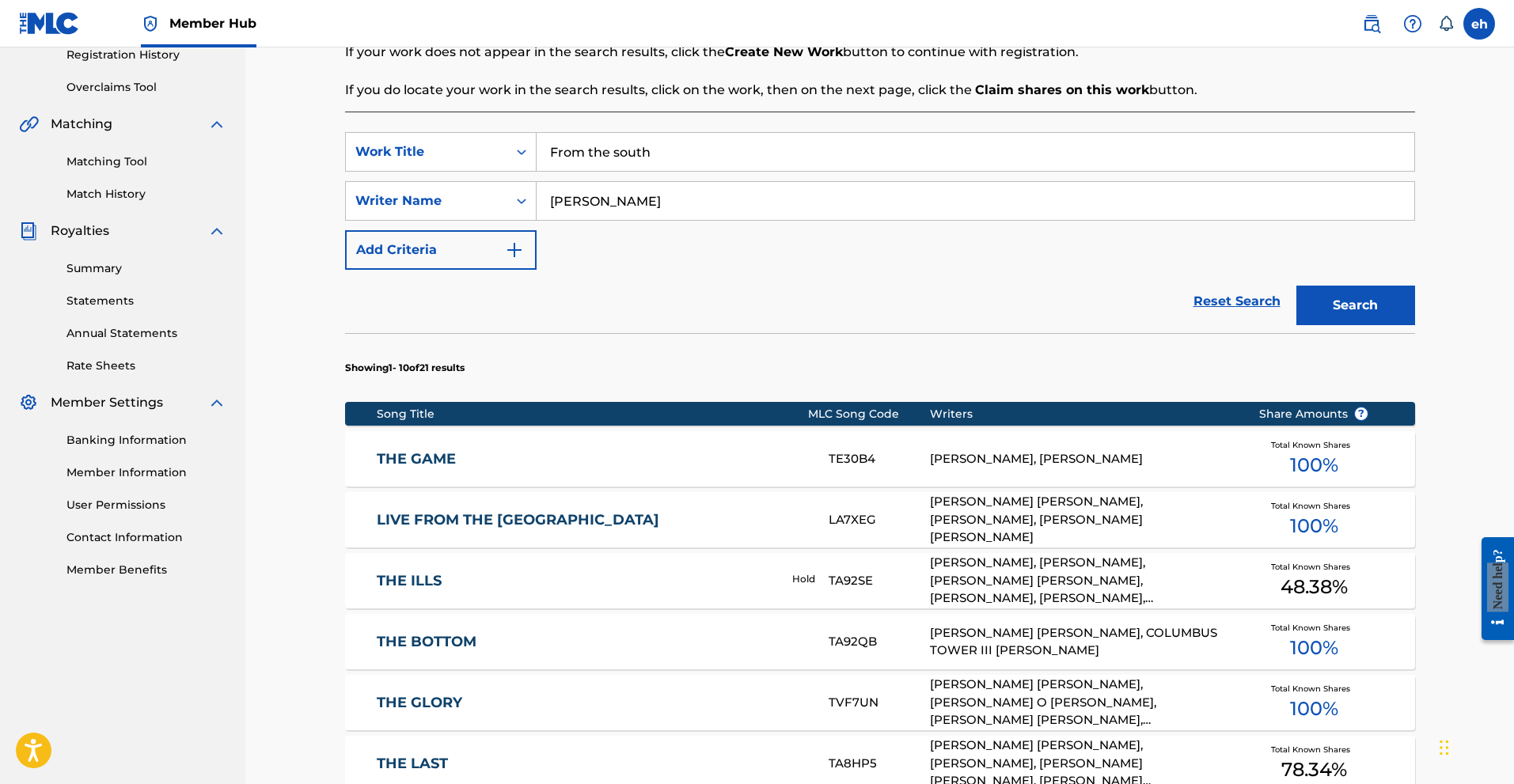
scroll to position [265, 0]
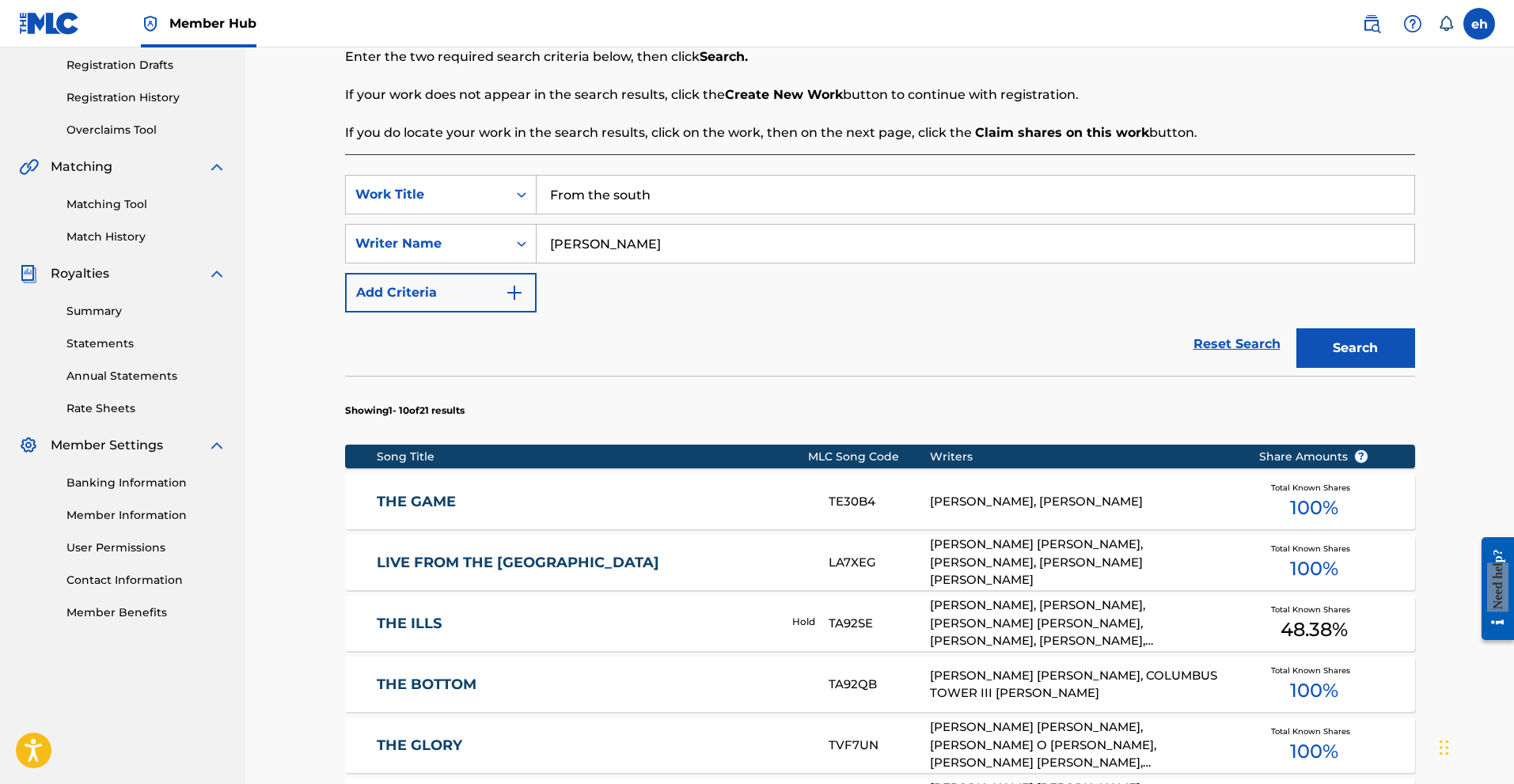
click at [678, 200] on input "From the south" at bounding box center [975, 194] width 878 height 38
drag, startPoint x: 678, startPoint y: 200, endPoint x: 468, endPoint y: 175, distance: 211.5
click at [468, 175] on div "SearchWithCriteria55f7ad55-b2c5-4bc3-b630-c0e2512934ce Work Title From the south" at bounding box center [880, 194] width 1070 height 39
type input "the black tape"
drag, startPoint x: 678, startPoint y: 246, endPoint x: 412, endPoint y: 240, distance: 266.1
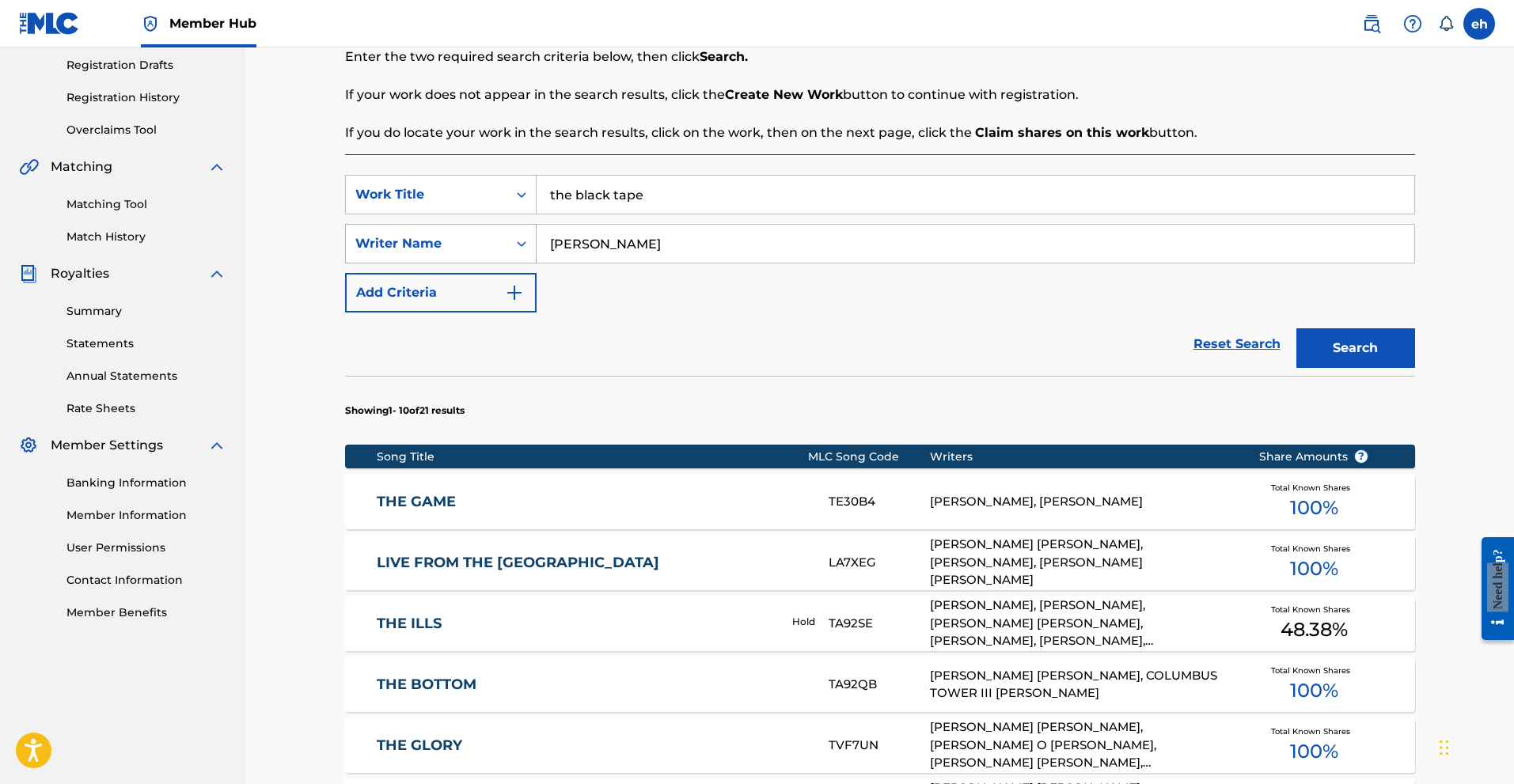
click at [412, 240] on div "SearchWithCriteria3e1ce4b5-91ea-44cf-a410-e5b29f8f5d33 Writer Name [PERSON_NAME]" at bounding box center [880, 243] width 1070 height 39
type input "[PERSON_NAME]"
click at [1296, 328] on button "Search" at bounding box center [1355, 348] width 119 height 39
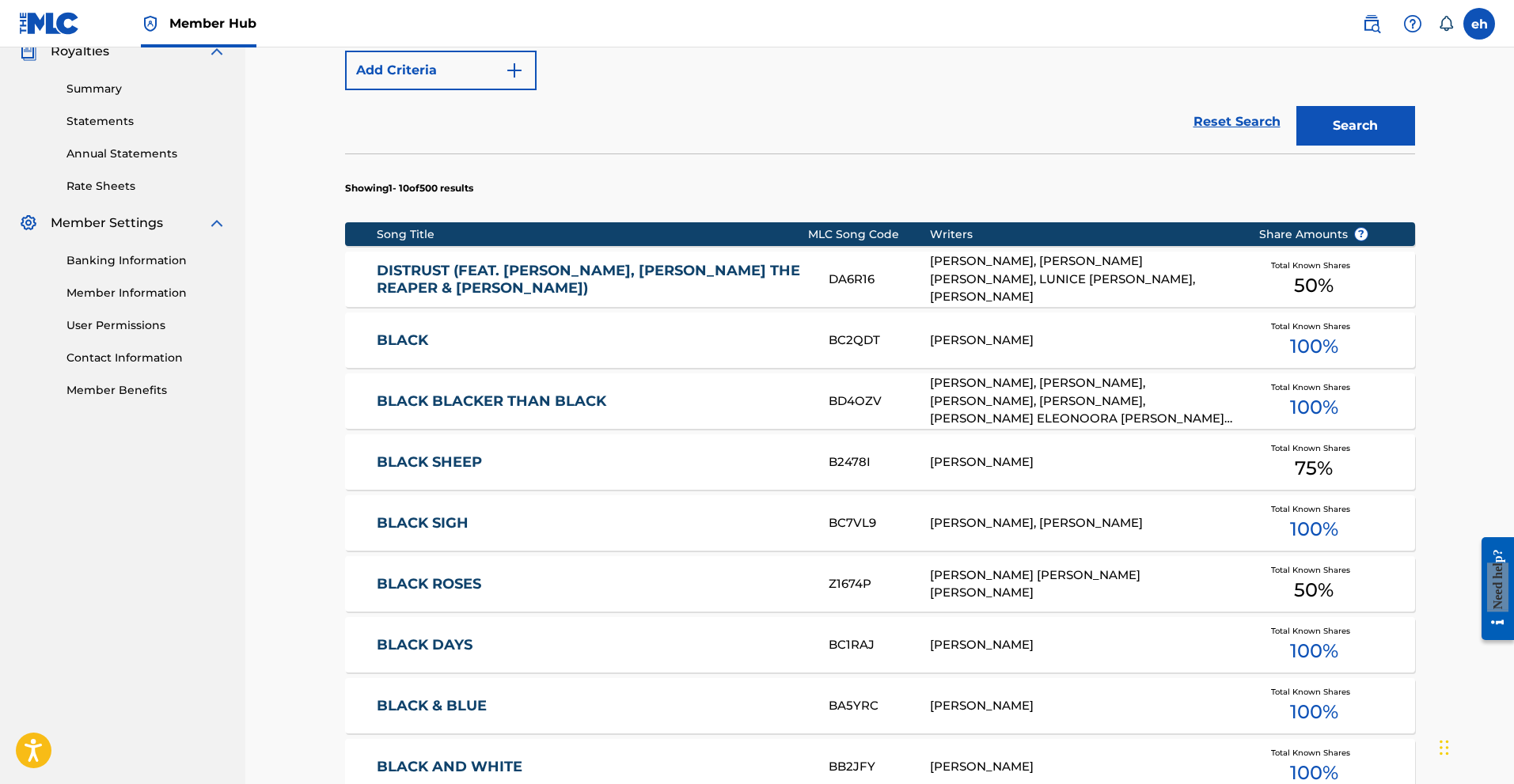
scroll to position [162, 0]
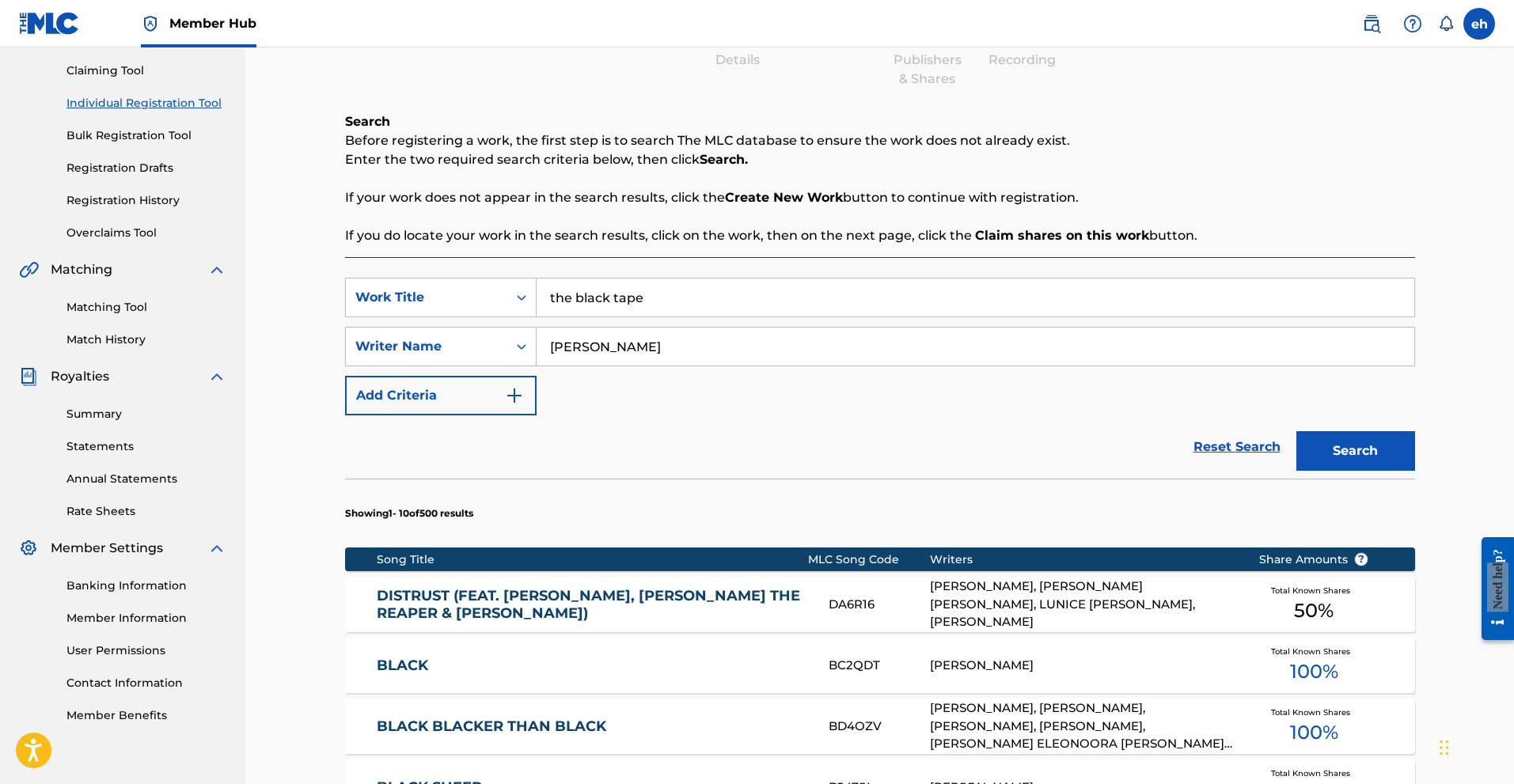
drag, startPoint x: 677, startPoint y: 293, endPoint x: 463, endPoint y: 261, distance: 216.4
click at [463, 261] on div "SearchWithCriteria55f7ad55-b2c5-4bc3-b630-c0e2512934ce Work Title the black tap…" at bounding box center [880, 791] width 1070 height 1068
type input "i smell smoke"
click at [1296, 431] on button "Search" at bounding box center [1355, 451] width 119 height 39
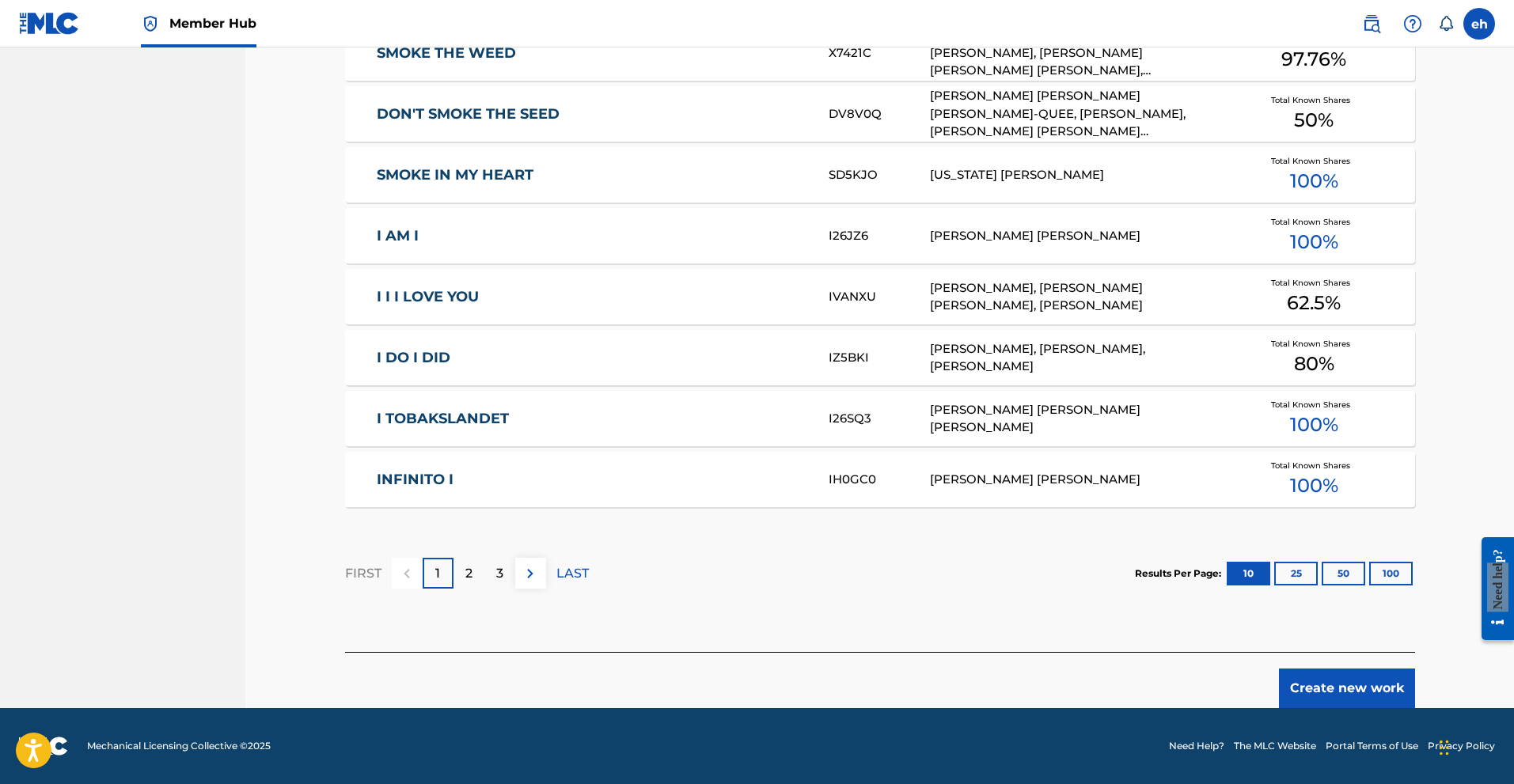
scroll to position [822, 0]
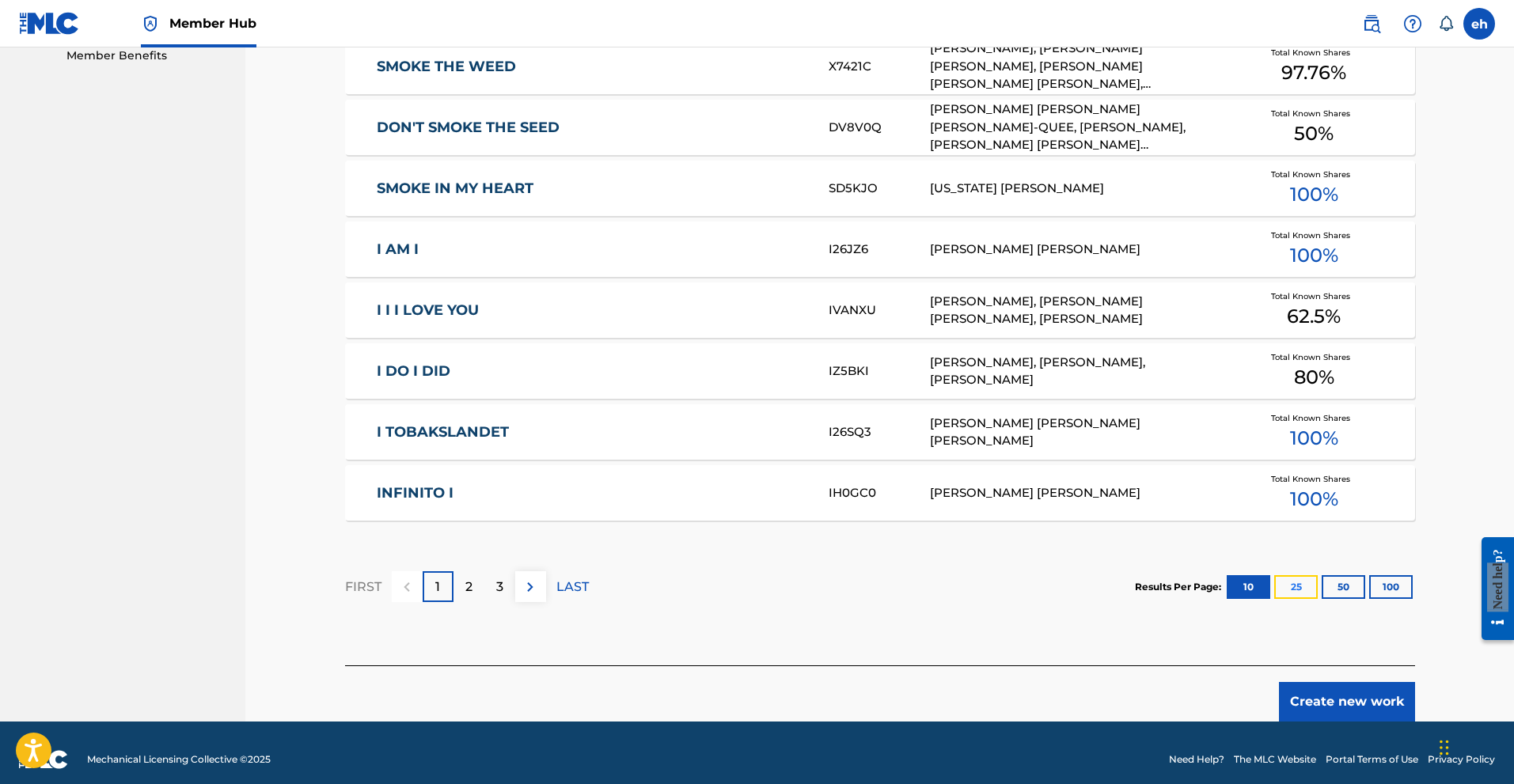
click at [1299, 589] on button "25" at bounding box center [1296, 587] width 43 height 24
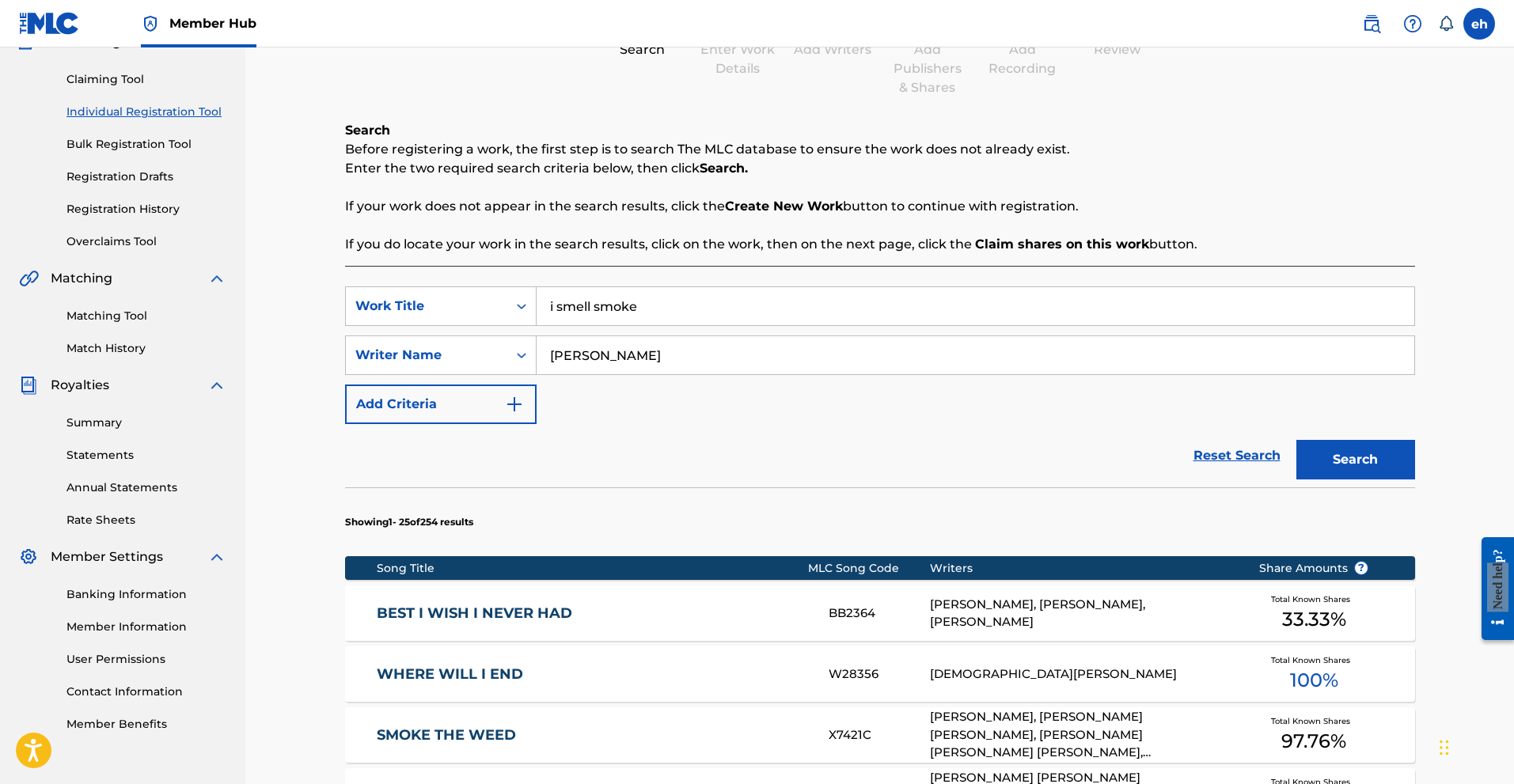
scroll to position [0, 0]
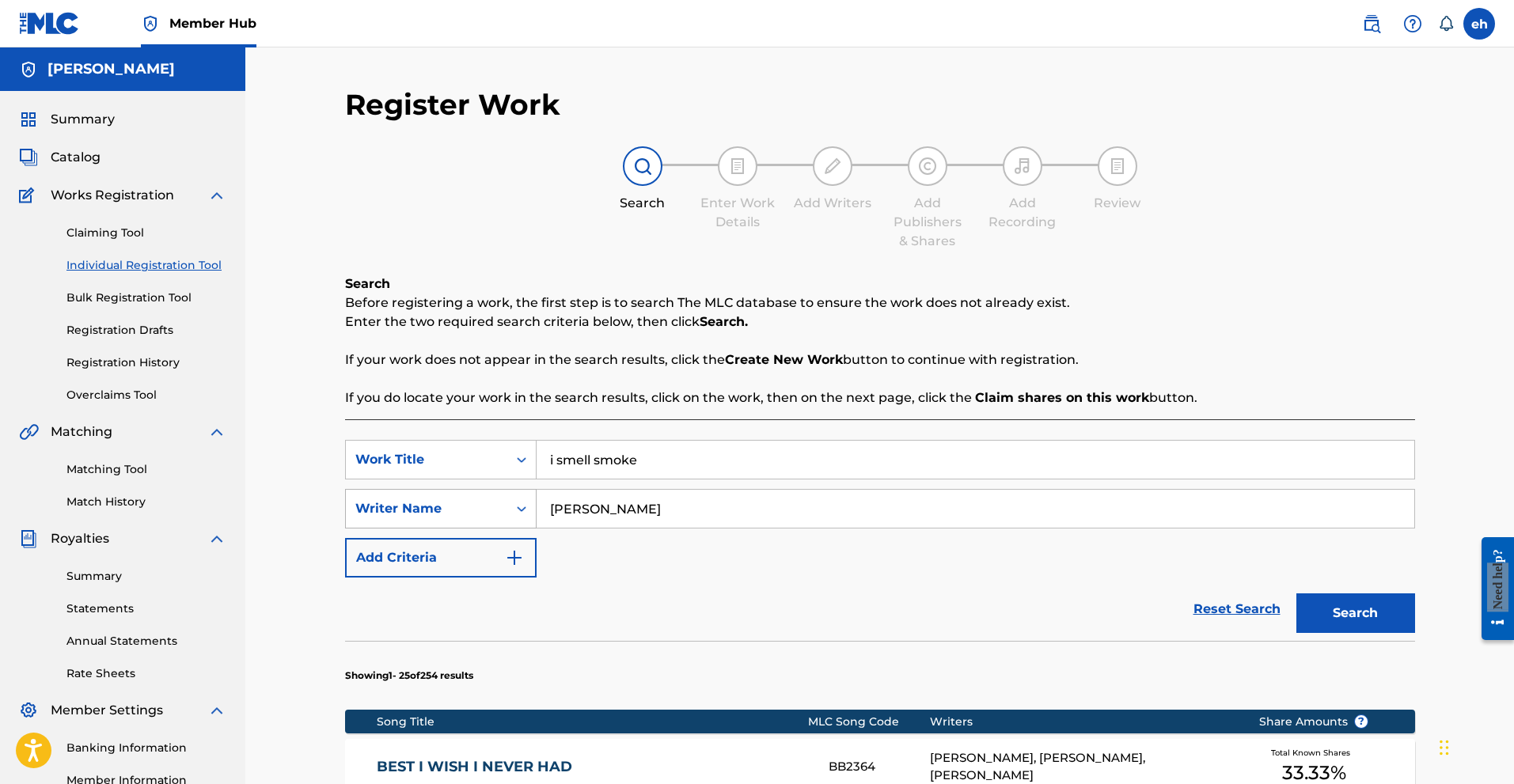
drag, startPoint x: 681, startPoint y: 513, endPoint x: 522, endPoint y: 507, distance: 159.1
click at [522, 507] on div "SearchWithCriteria3e1ce4b5-91ea-44cf-a410-e5b29f8f5d33 Writer Name [PERSON_NAME]" at bounding box center [880, 509] width 1070 height 39
drag, startPoint x: 682, startPoint y: 445, endPoint x: 547, endPoint y: 430, distance: 135.8
click at [1220, 599] on link "Reset Search" at bounding box center [1236, 610] width 103 height 35
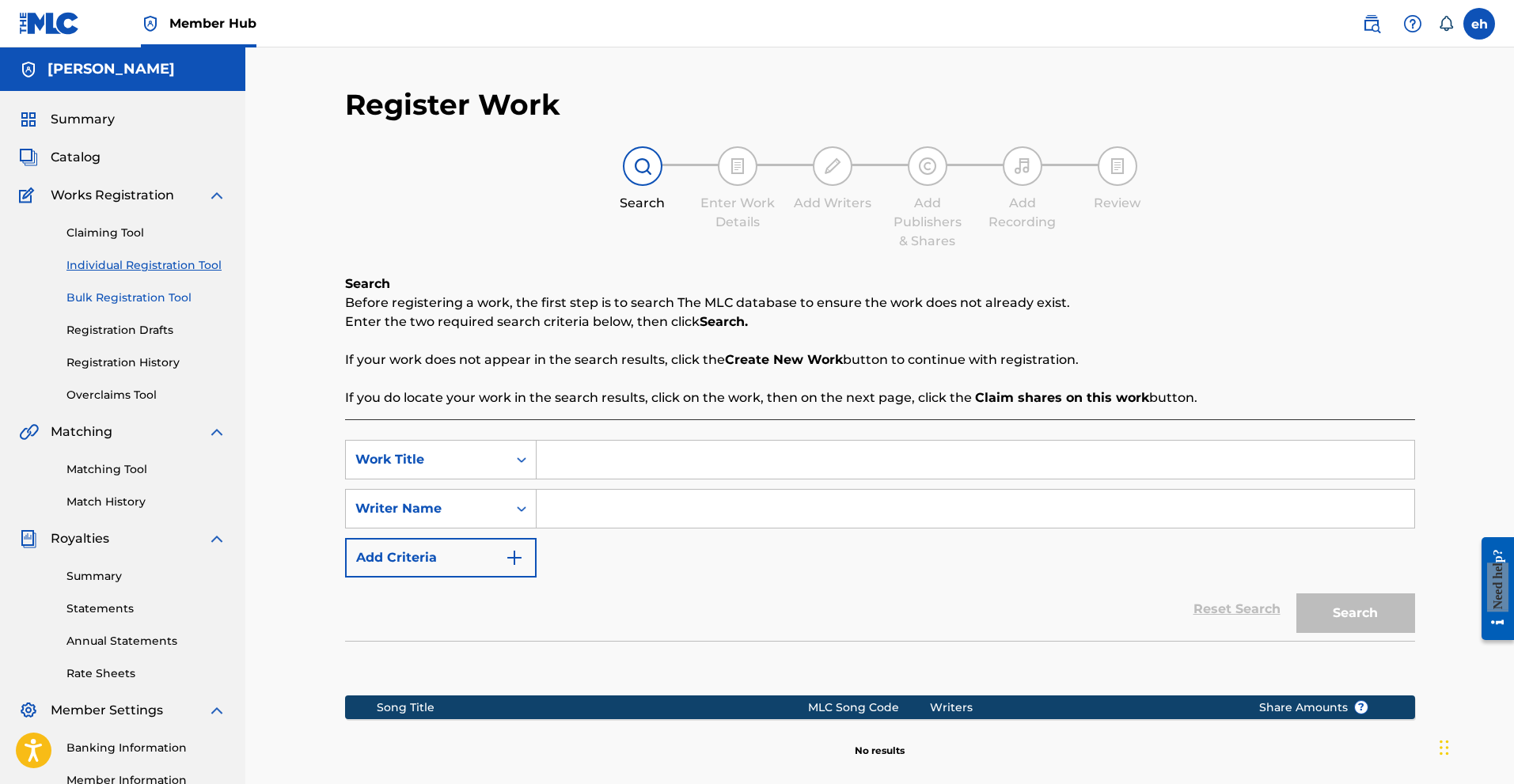
click at [131, 293] on link "Bulk Registration Tool" at bounding box center [146, 297] width 160 height 17
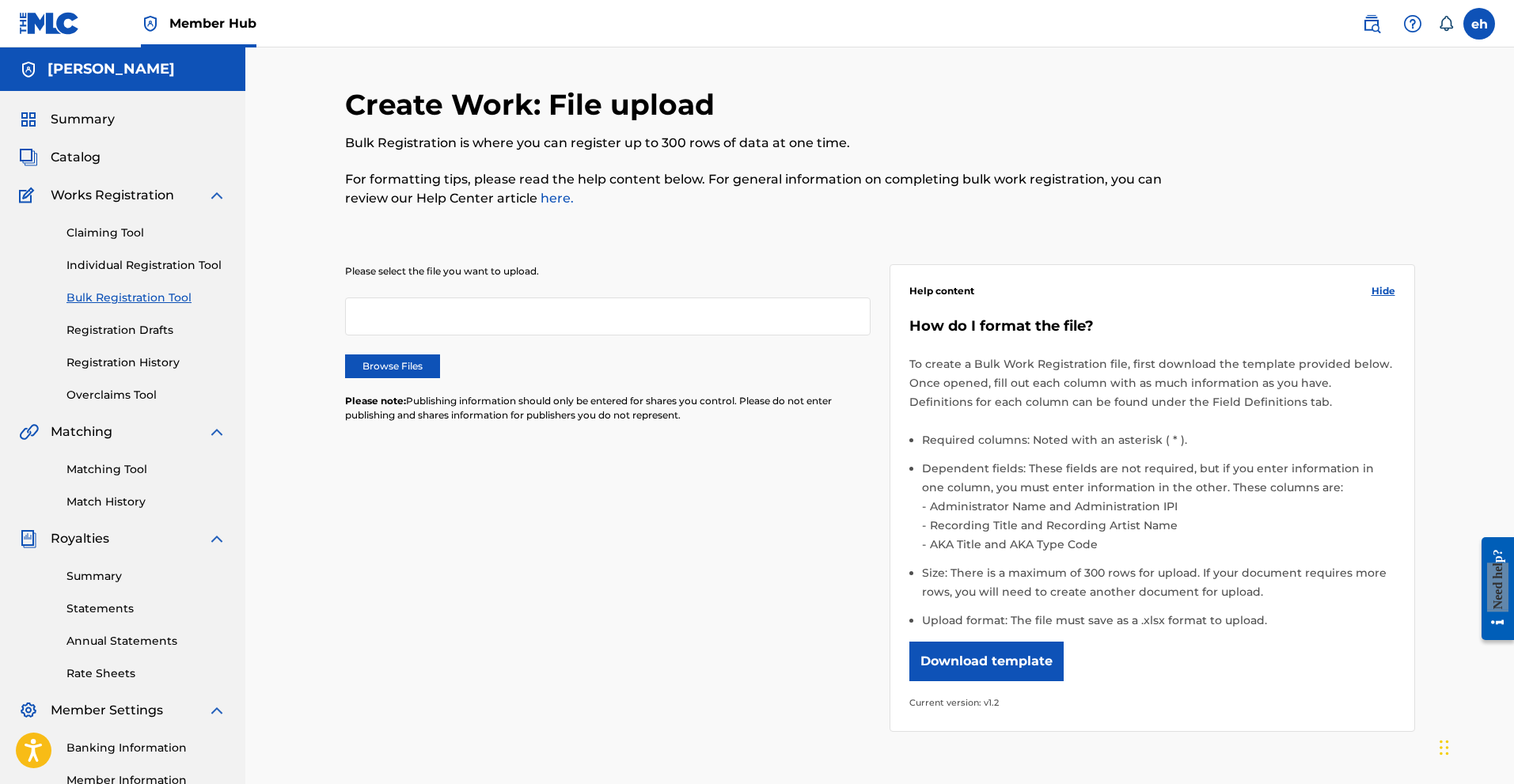
click at [414, 322] on div at bounding box center [608, 317] width 526 height 38
click at [392, 368] on label "Browse Files" at bounding box center [392, 367] width 95 height 24
click at [0, 0] on input "Browse Files" at bounding box center [0, 0] width 0 height 0
click at [979, 662] on button "Download template" at bounding box center [985, 662] width 154 height 39
click at [1191, 310] on div "Help content Hide How do I format the file? To create a Bulk Work Registration …" at bounding box center [1152, 498] width 526 height 467
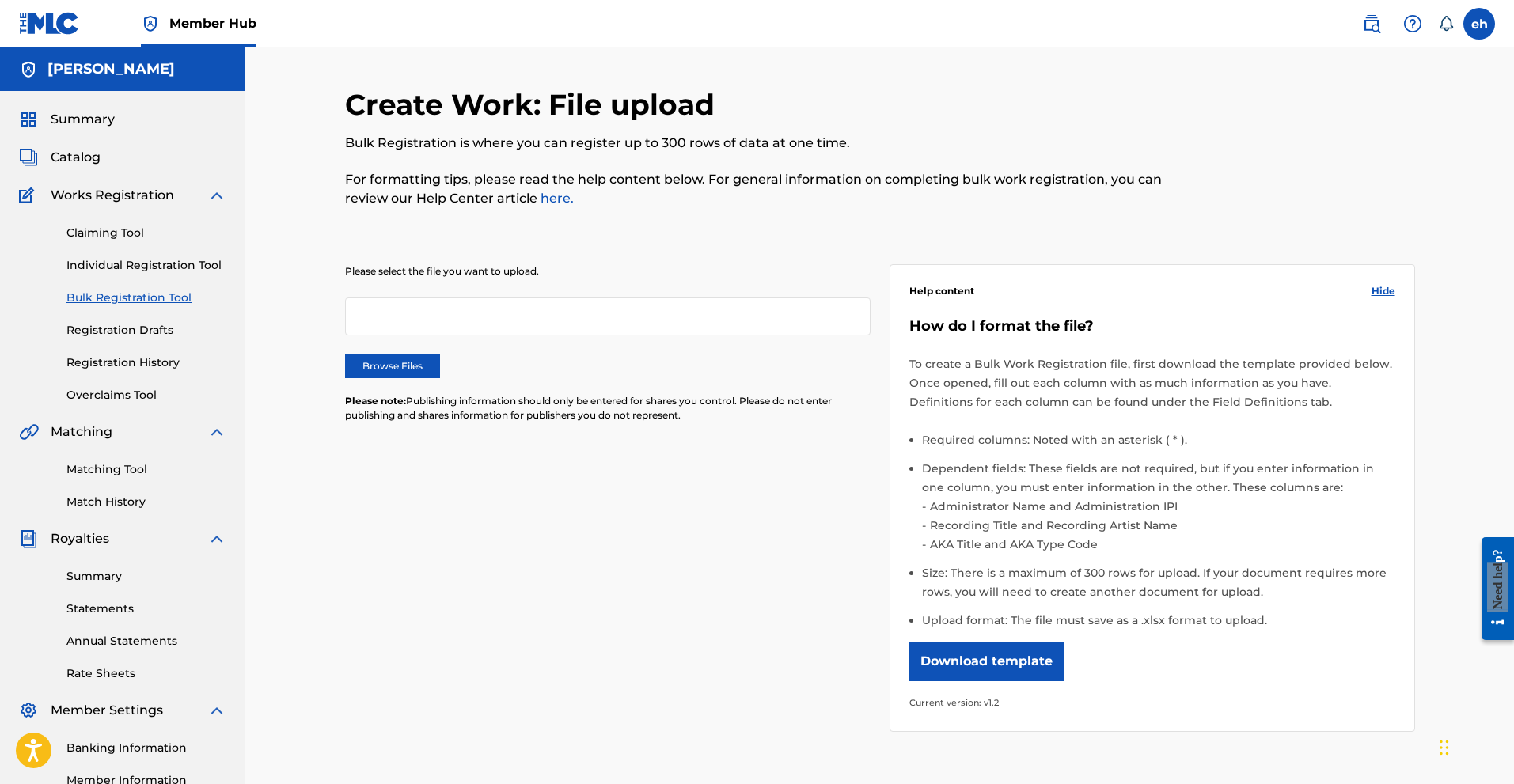
click at [1497, 359] on div "Create Work: File upload Bulk Registration is where you can register up to 300 …" at bounding box center [880, 475] width 1269 height 858
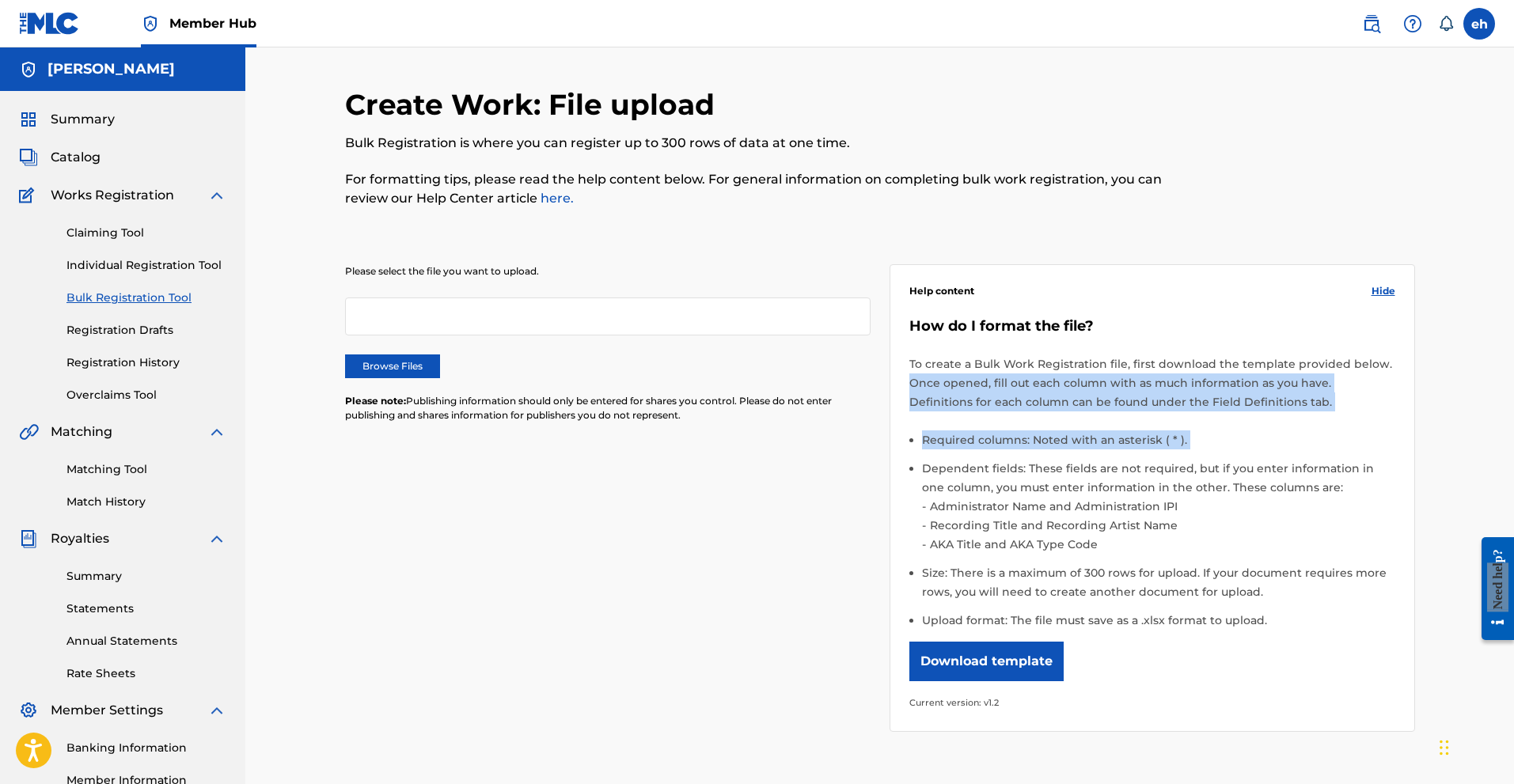
drag, startPoint x: 1509, startPoint y: 364, endPoint x: 1518, endPoint y: 462, distance: 98.4
click at [1513, 462] on html "Accessibility Screen-Reader Guide, Feedback, and Issue Reporting | New window 0…" at bounding box center [757, 392] width 1514 height 784
click at [1474, 430] on div "Create Work: File upload Bulk Registration is where you can register up to 300 …" at bounding box center [880, 475] width 1269 height 858
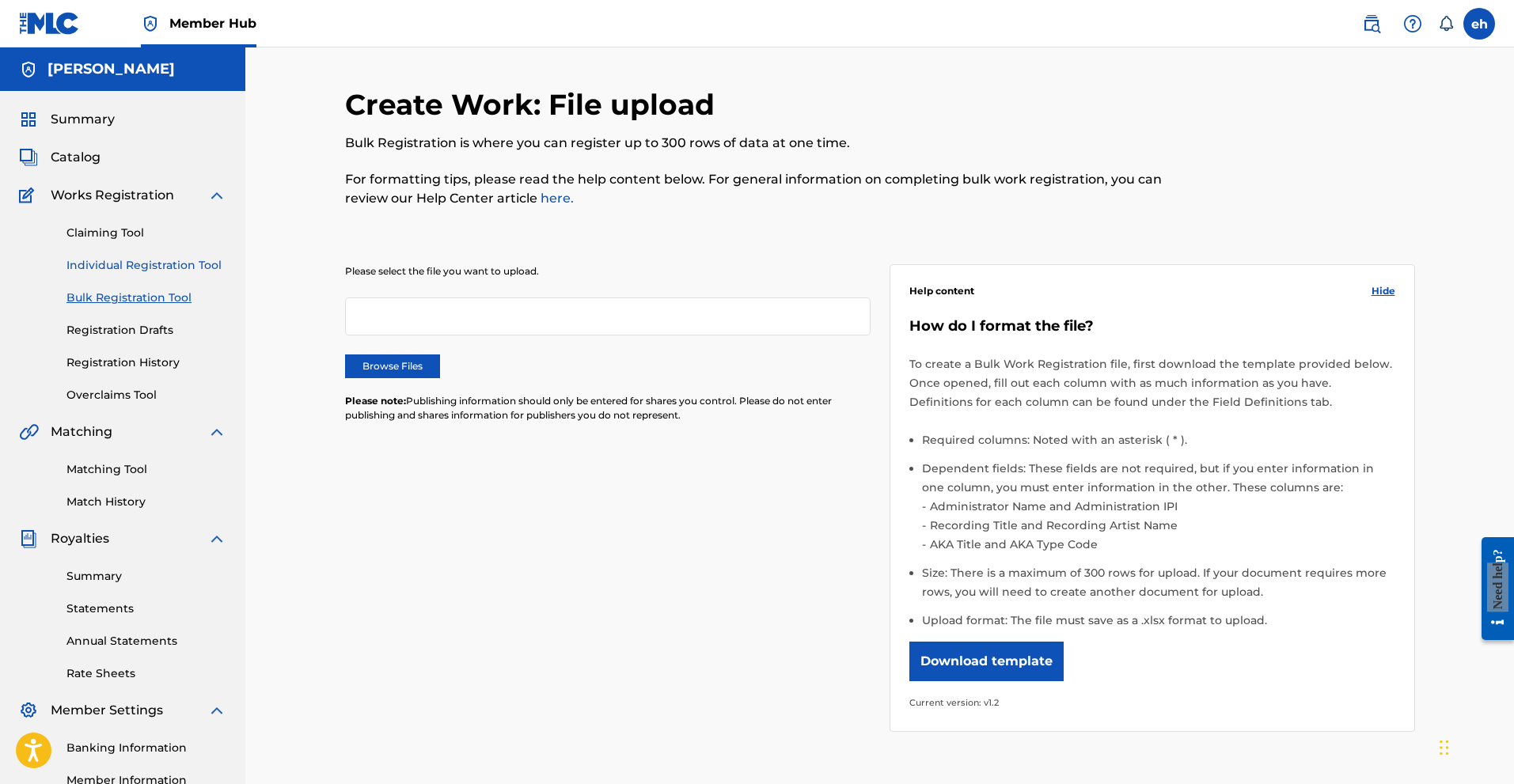
click at [180, 266] on link "Individual Registration Tool" at bounding box center [146, 265] width 160 height 17
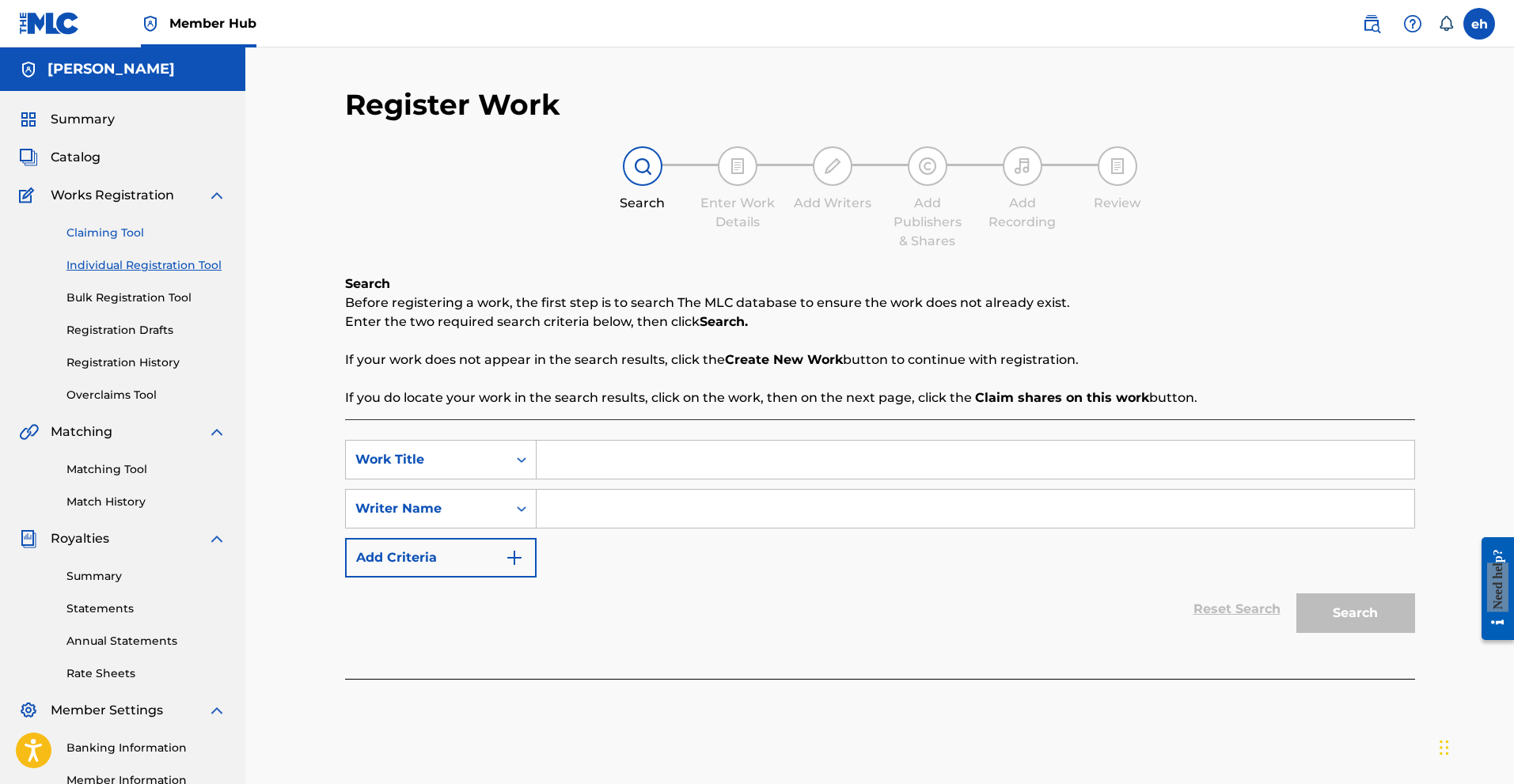
click at [123, 232] on link "Claiming Tool" at bounding box center [146, 232] width 160 height 17
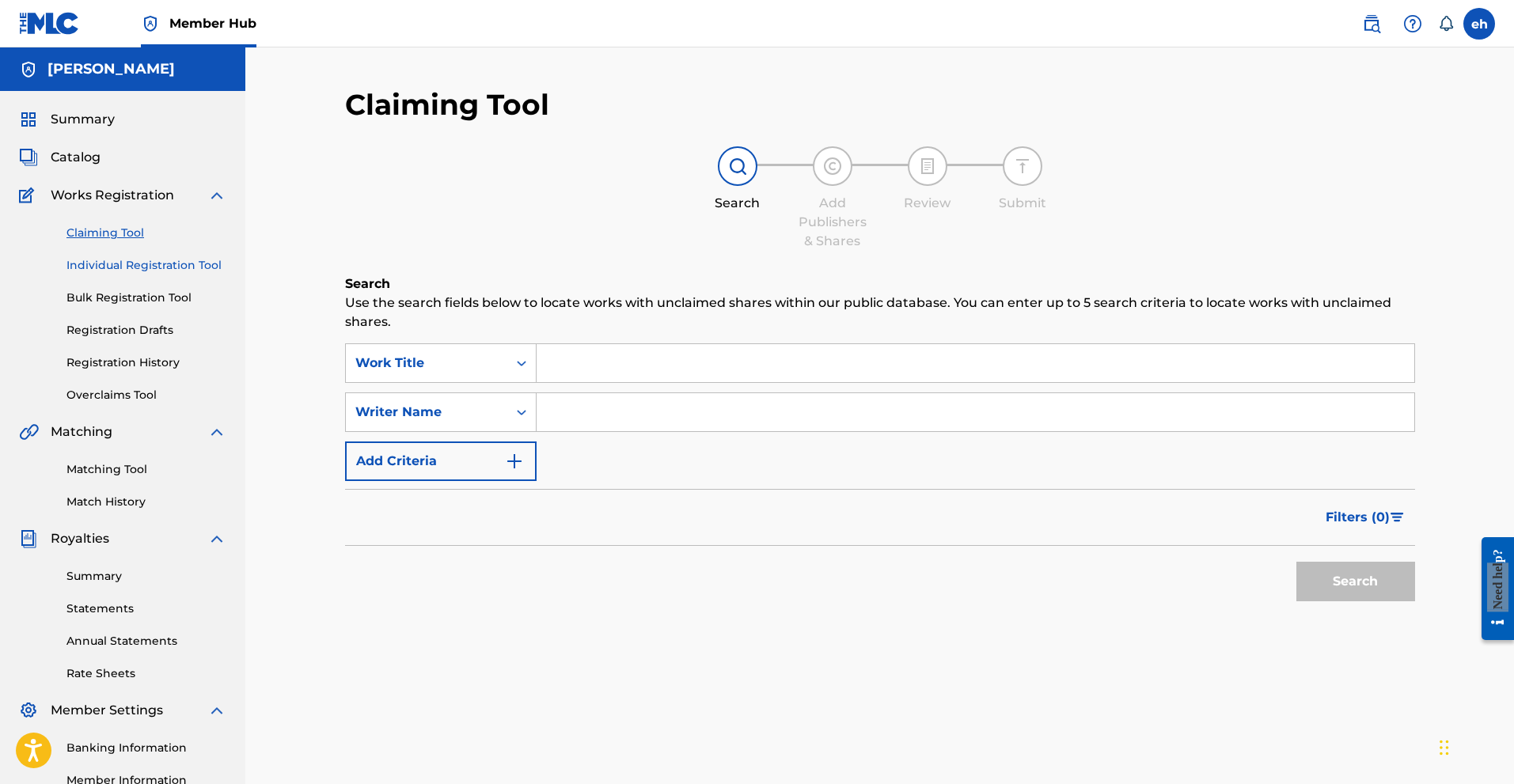
click at [134, 270] on link "Individual Registration Tool" at bounding box center [146, 265] width 160 height 17
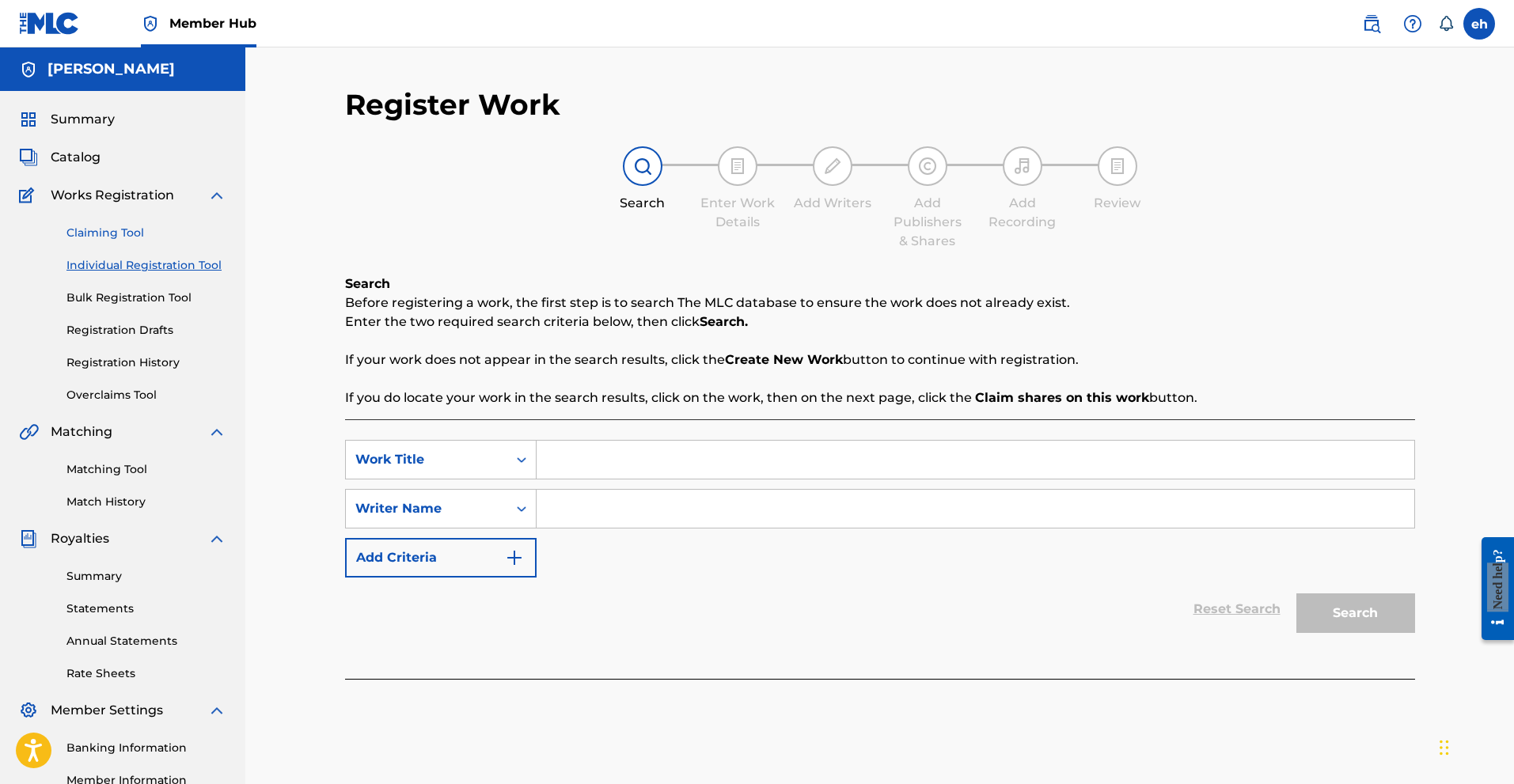
click at [126, 227] on link "Claiming Tool" at bounding box center [146, 232] width 160 height 17
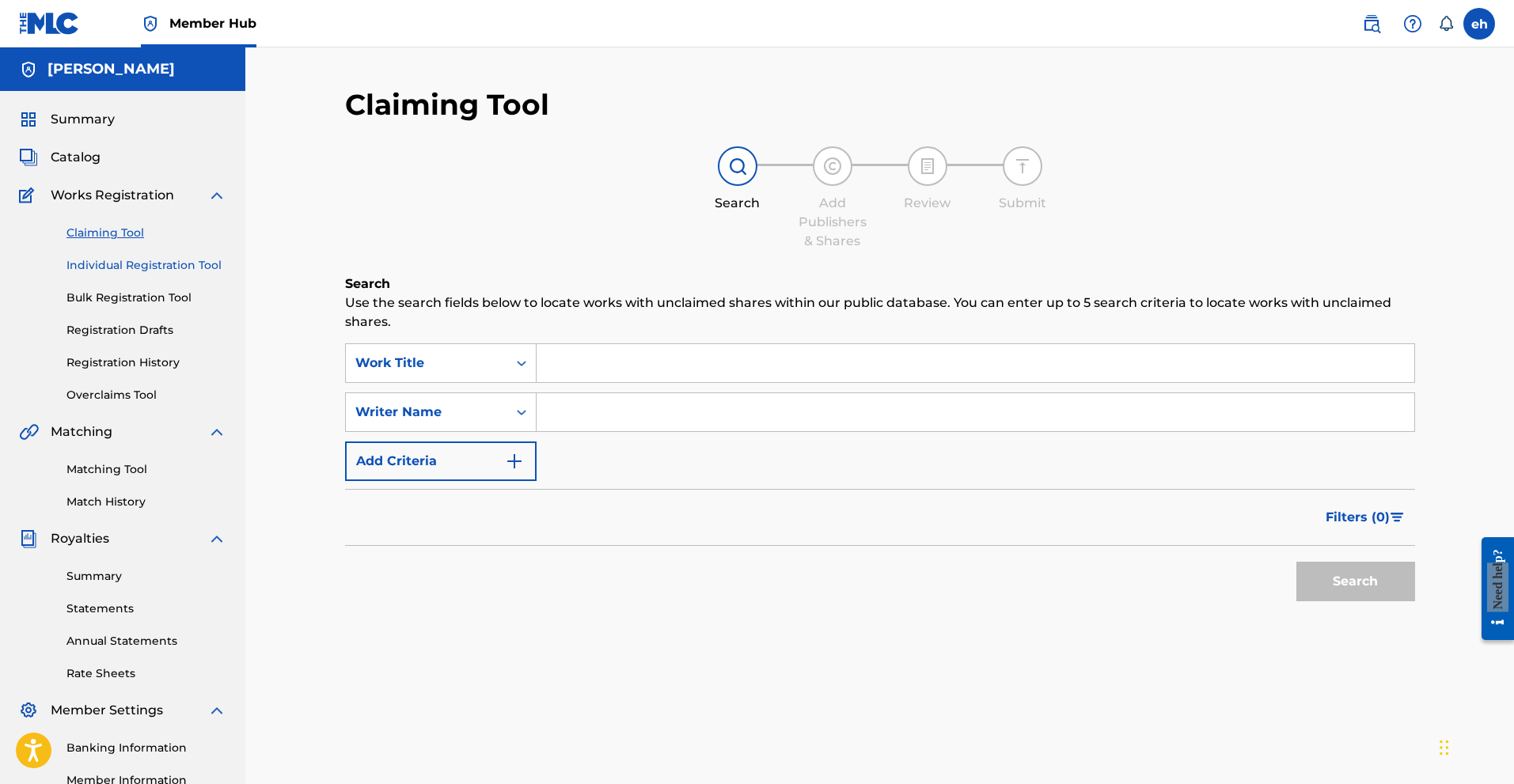
click at [124, 263] on link "Individual Registration Tool" at bounding box center [146, 265] width 160 height 17
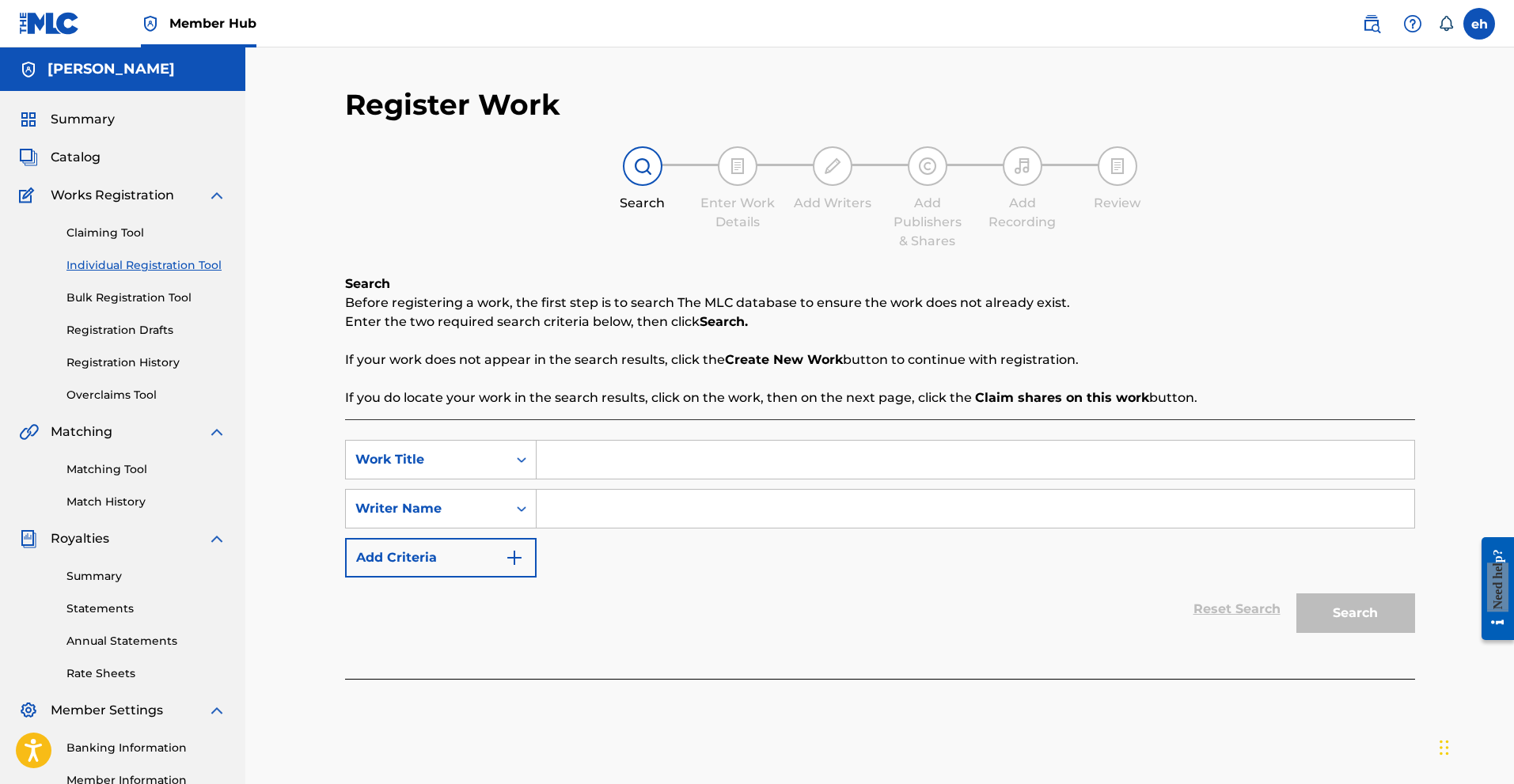
click at [590, 458] on input "Search Form" at bounding box center [975, 460] width 878 height 38
click at [555, 510] on input "Search Form" at bounding box center [975, 509] width 878 height 38
type input "[PERSON_NAME]"
click at [577, 477] on input "Search Form" at bounding box center [975, 460] width 878 height 38
type input "h"
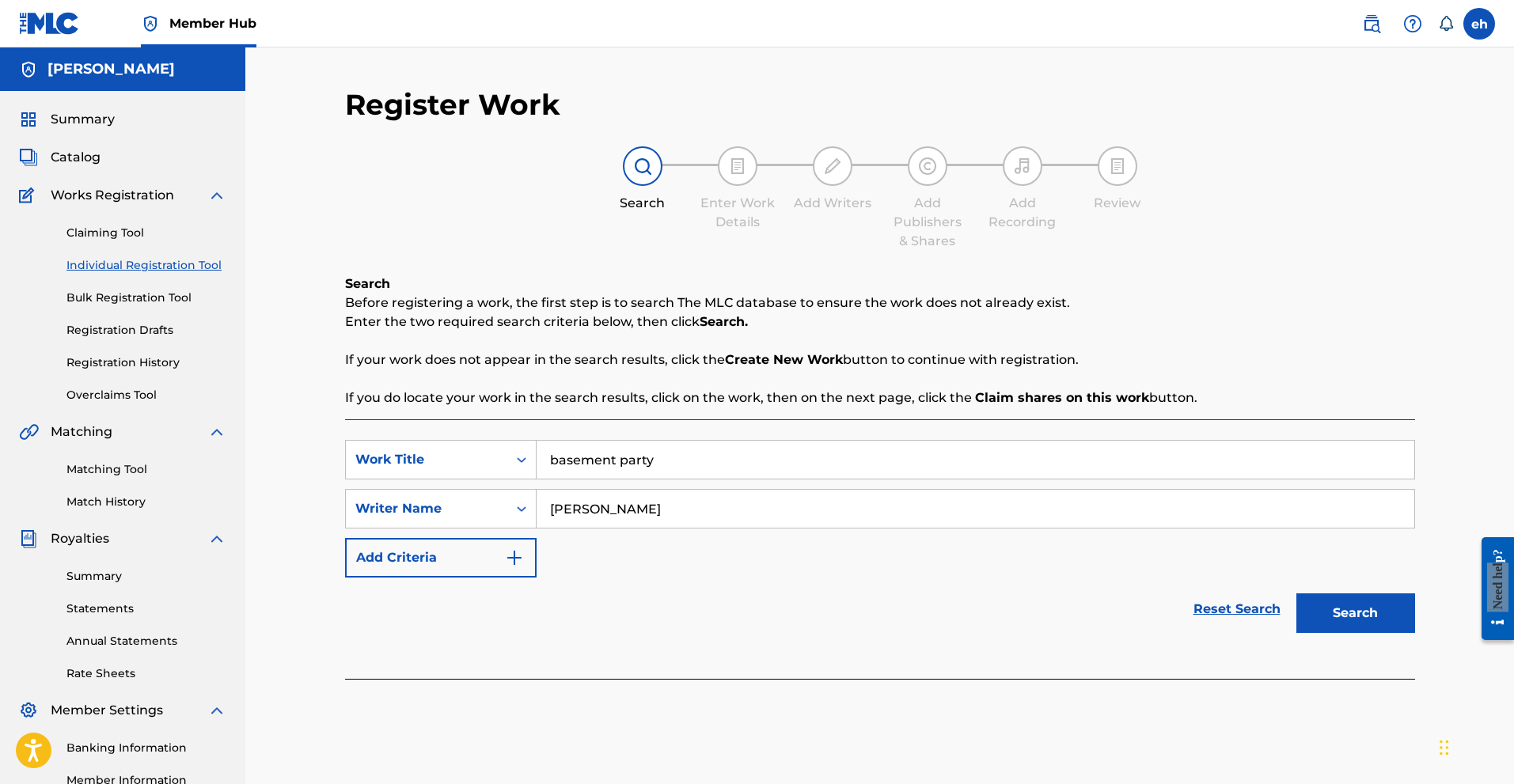
type input "basement party"
click at [1296, 593] on button "Search" at bounding box center [1355, 612] width 119 height 39
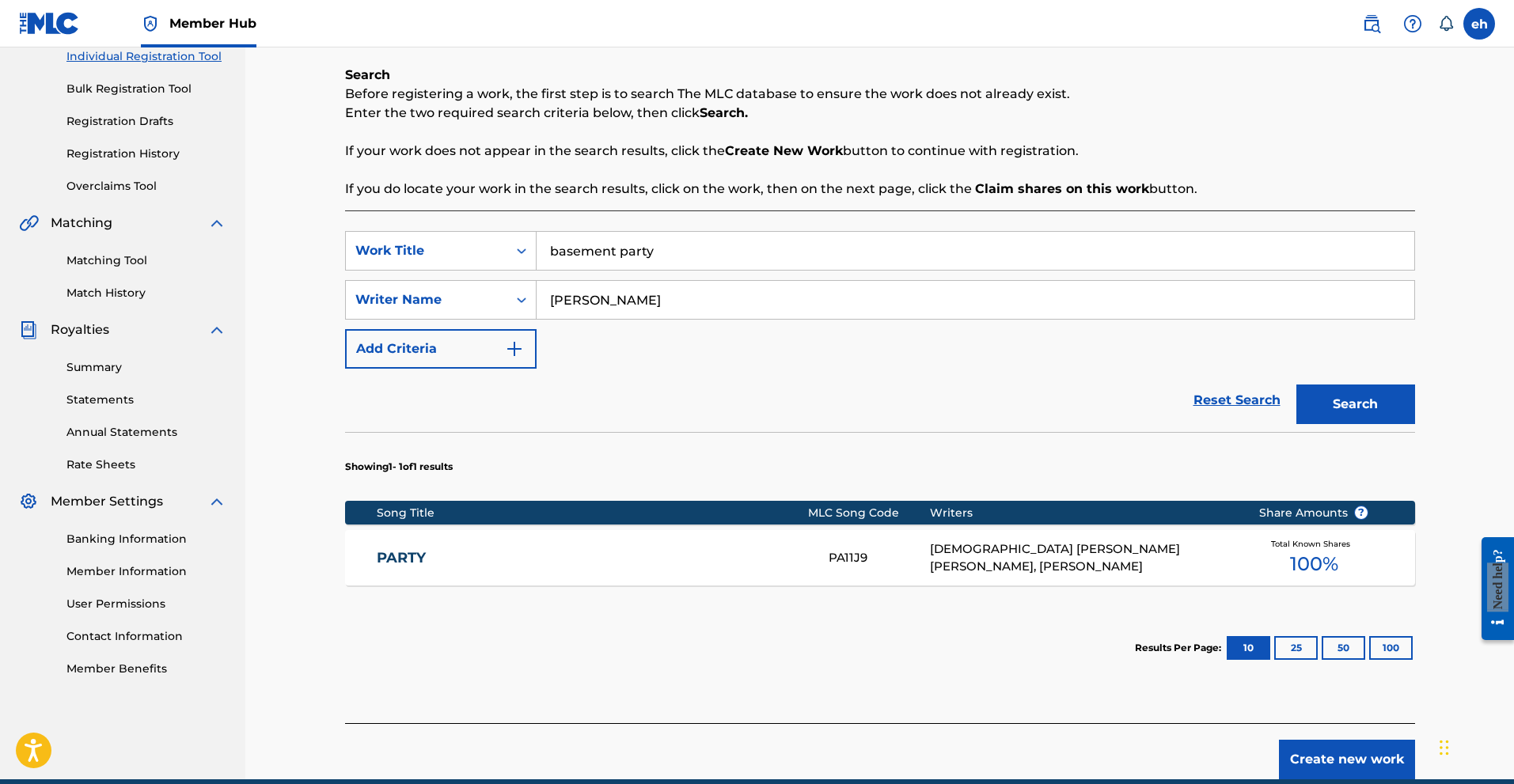
scroll to position [227, 0]
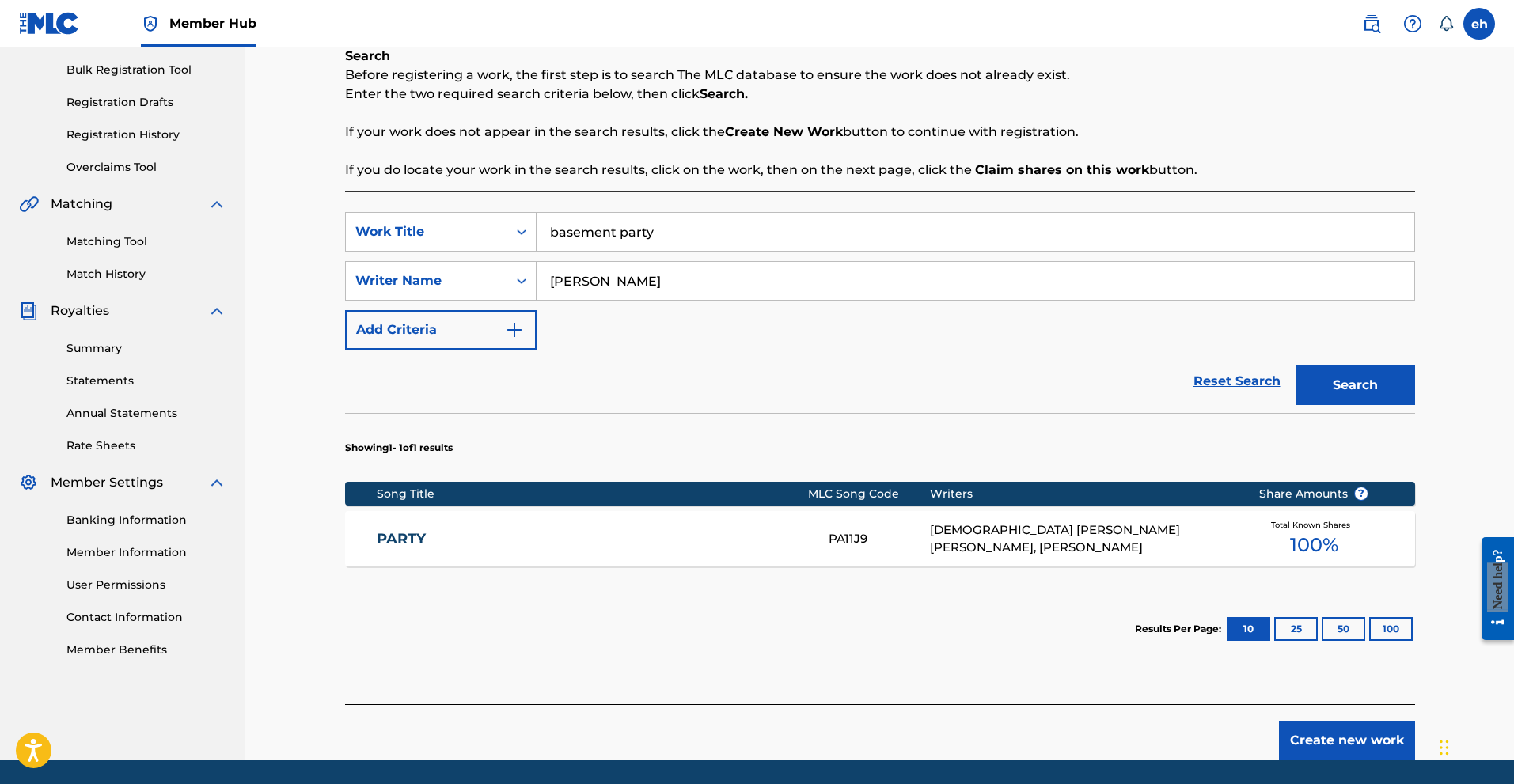
click at [629, 287] on input "[PERSON_NAME]" at bounding box center [975, 280] width 878 height 38
type input "[PERSON_NAME]"
click at [1296, 366] on button "Search" at bounding box center [1355, 385] width 119 height 39
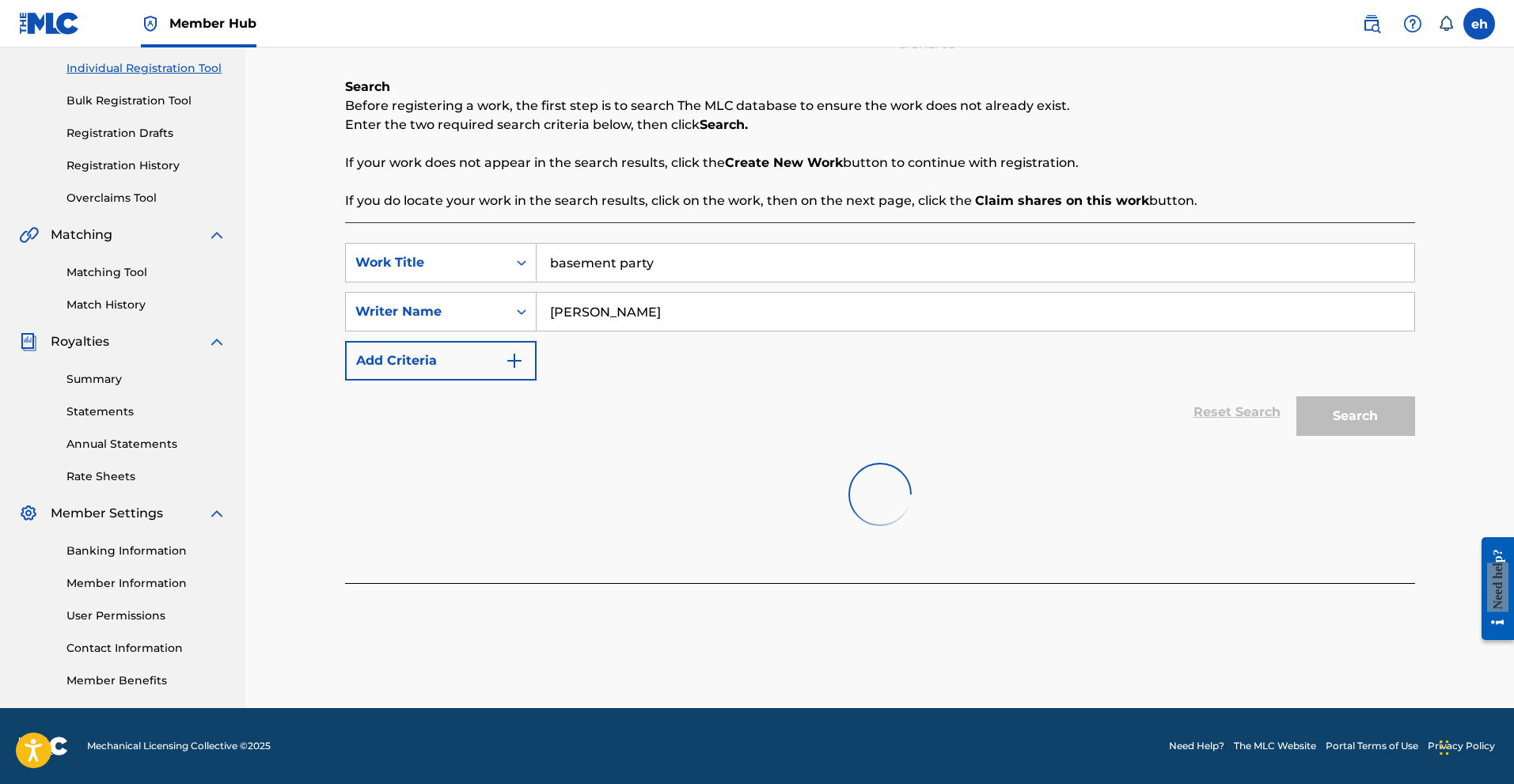
scroll to position [197, 0]
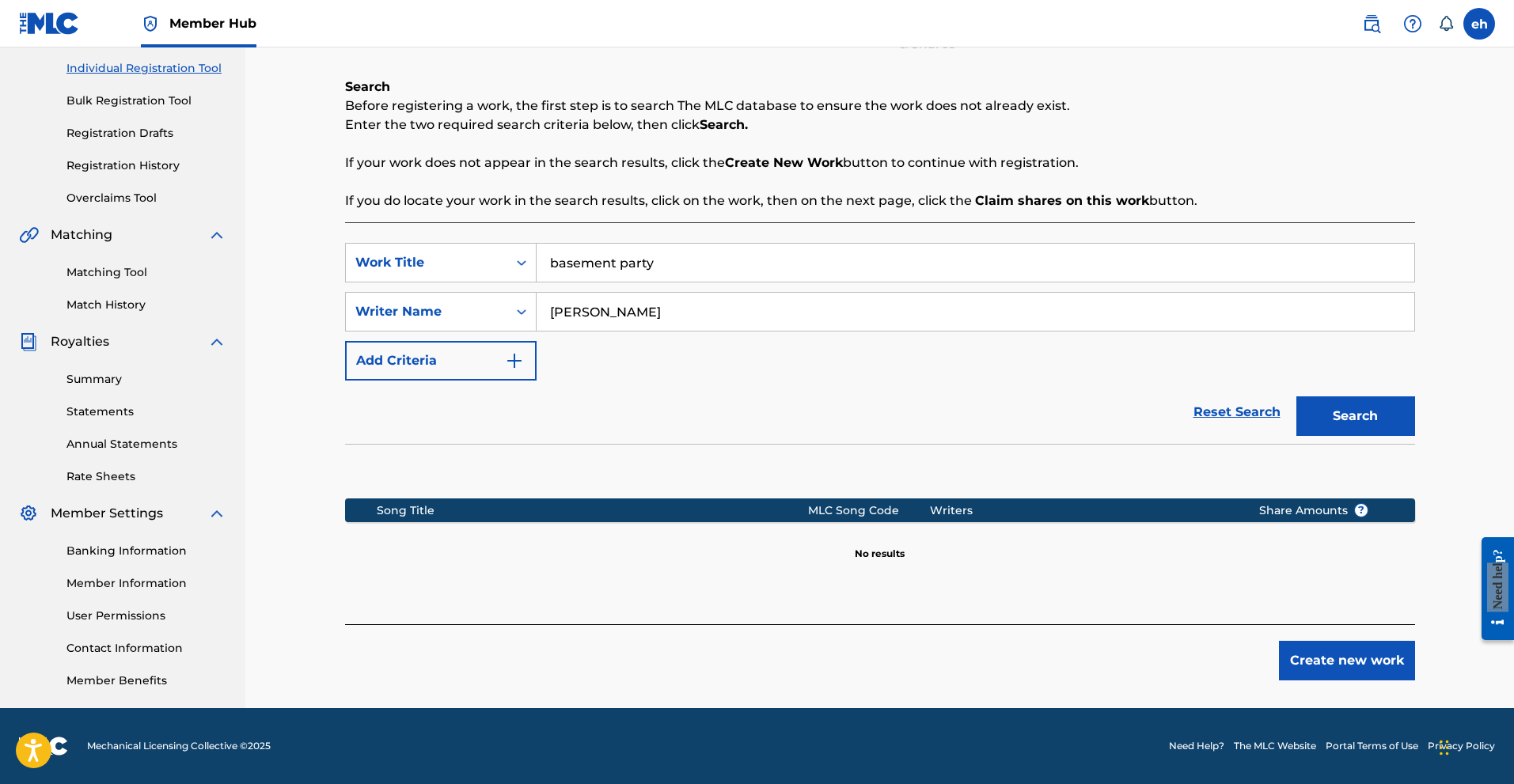
click at [678, 257] on input "basement party" at bounding box center [975, 263] width 878 height 38
drag, startPoint x: 662, startPoint y: 262, endPoint x: 449, endPoint y: 269, distance: 213.1
click at [449, 269] on div "SearchWithCriteria55f7ad55-b2c5-4bc3-b630-c0e2512934ce Work Title basement party" at bounding box center [880, 263] width 1070 height 39
type input "koga based freestyle"
click at [1296, 396] on button "Search" at bounding box center [1355, 416] width 119 height 39
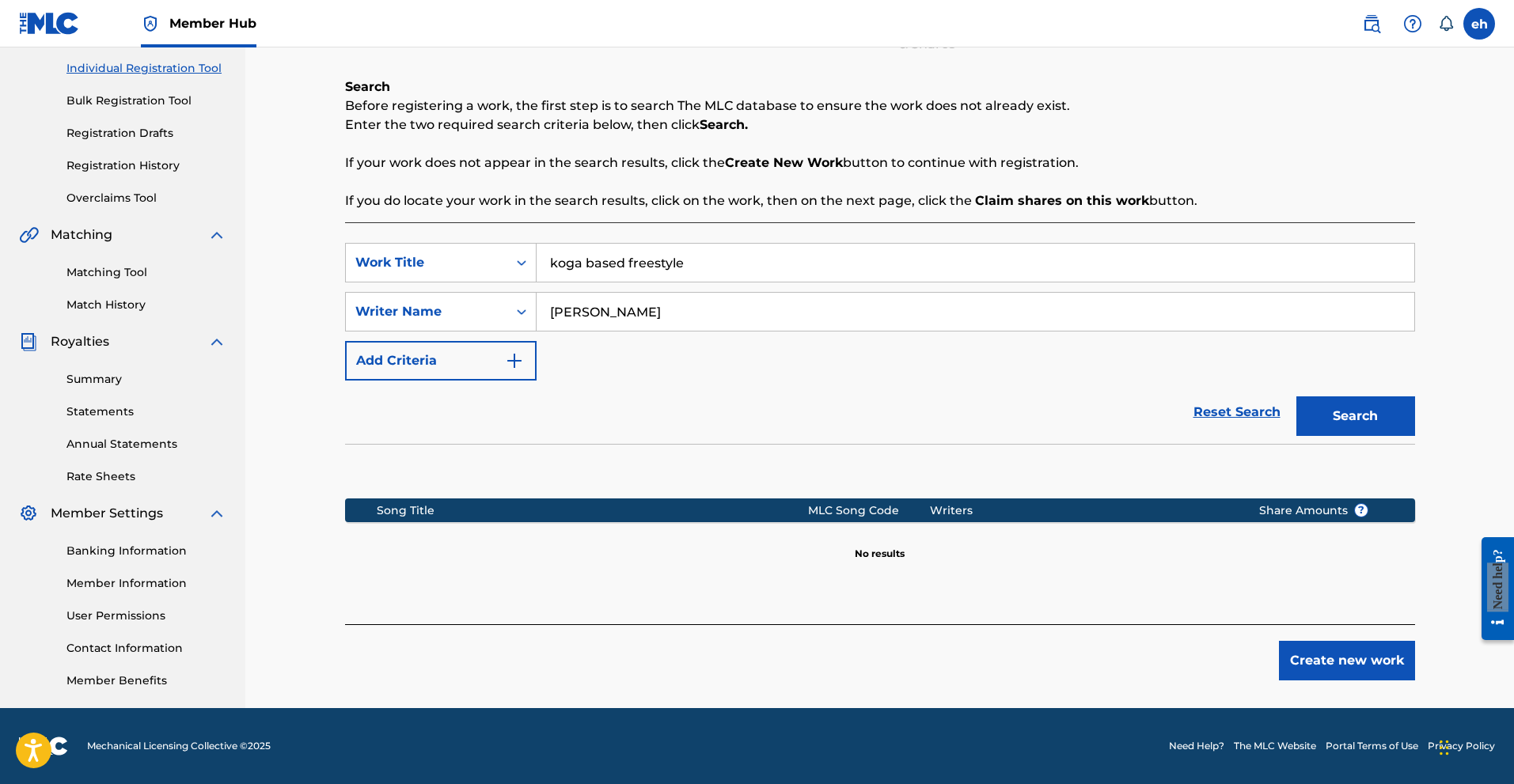
click at [663, 310] on input "[PERSON_NAME]" at bounding box center [975, 312] width 878 height 38
click at [1296, 396] on button "Search" at bounding box center [1355, 416] width 119 height 39
type input "[PERSON_NAME]"
click at [277, 256] on div "Register Work Search Enter Work Details Add Writers Add Publishers & Shares Add…" at bounding box center [880, 278] width 1269 height 858
